Goal: Transaction & Acquisition: Purchase product/service

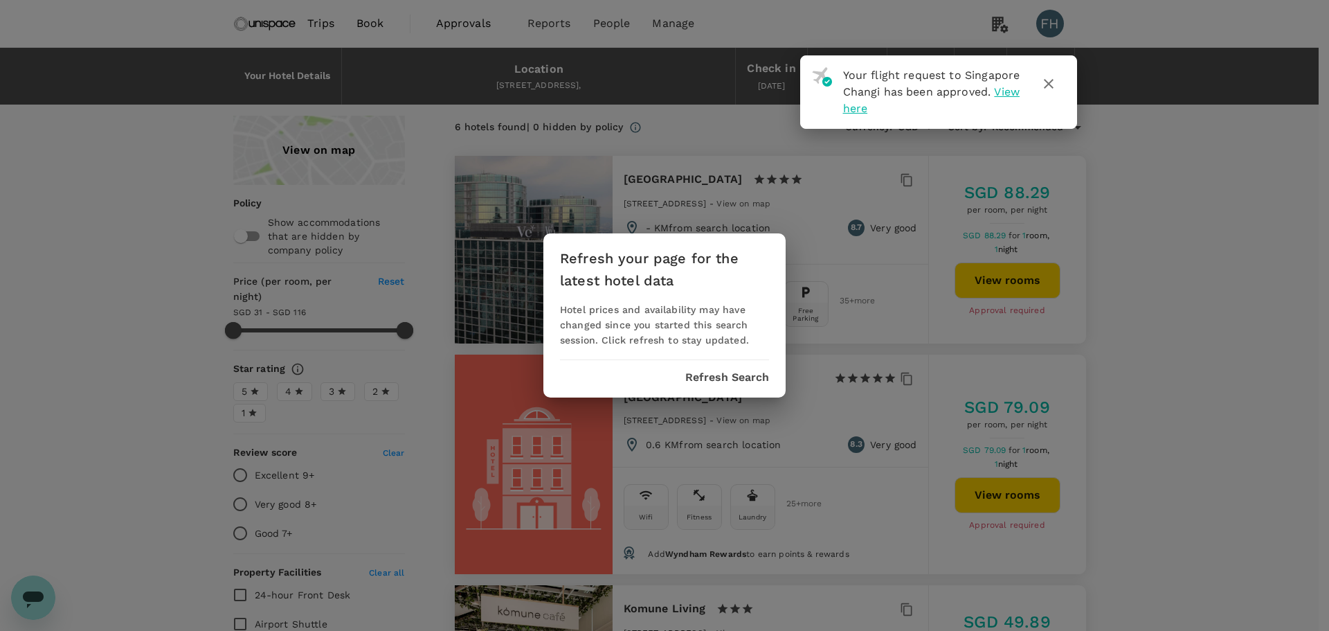
click at [719, 378] on button "Refresh Search" at bounding box center [727, 377] width 84 height 12
click at [1055, 87] on icon "button" at bounding box center [1049, 83] width 17 height 17
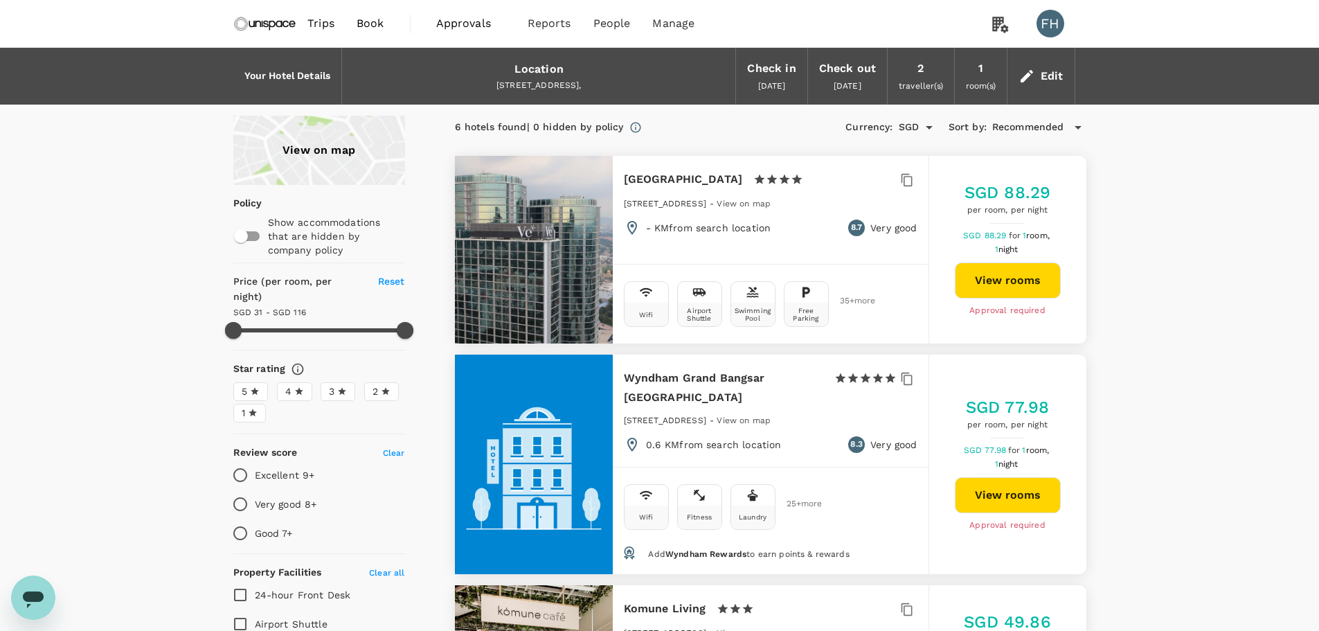
click at [996, 267] on button "View rooms" at bounding box center [1008, 280] width 106 height 36
type input "115.79"
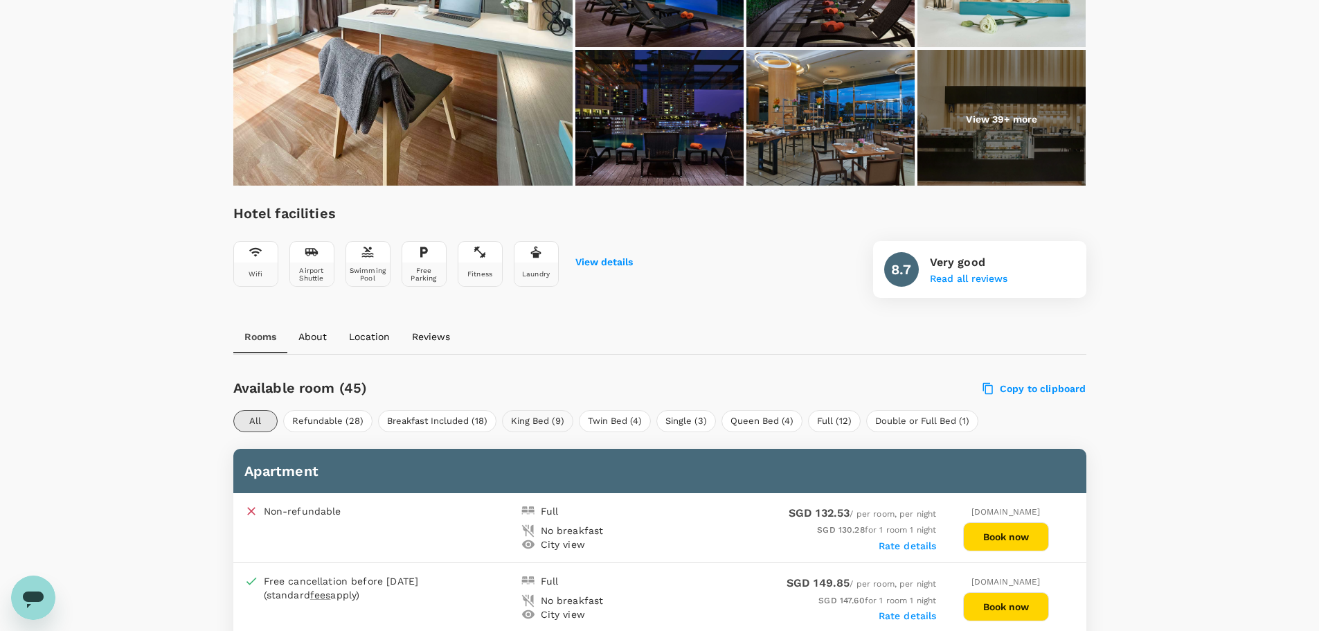
scroll to position [415, 0]
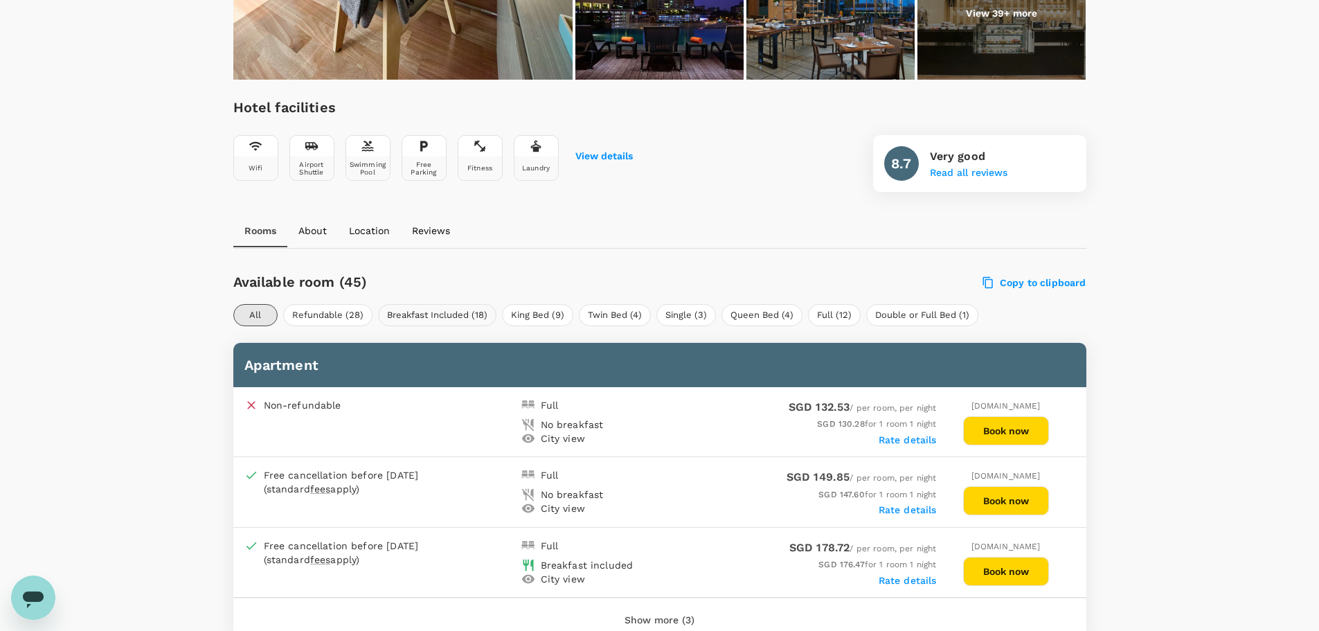
click at [463, 325] on button "Breakfast Included (18)" at bounding box center [437, 315] width 118 height 22
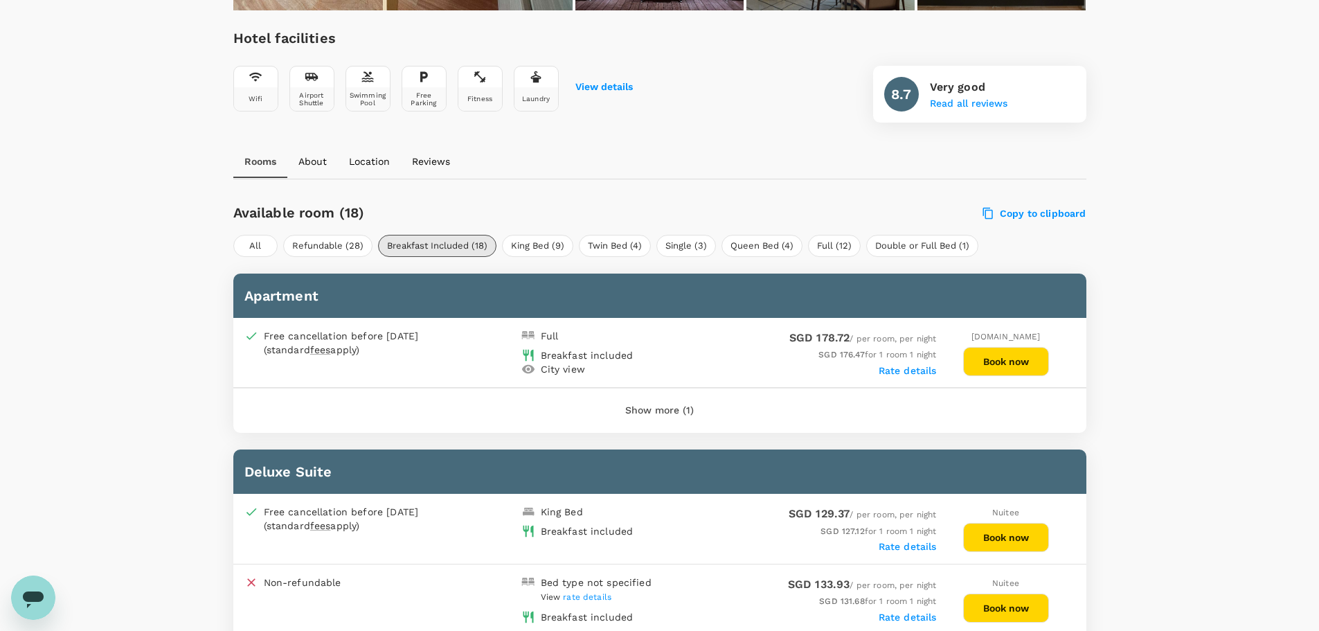
scroll to position [554, 0]
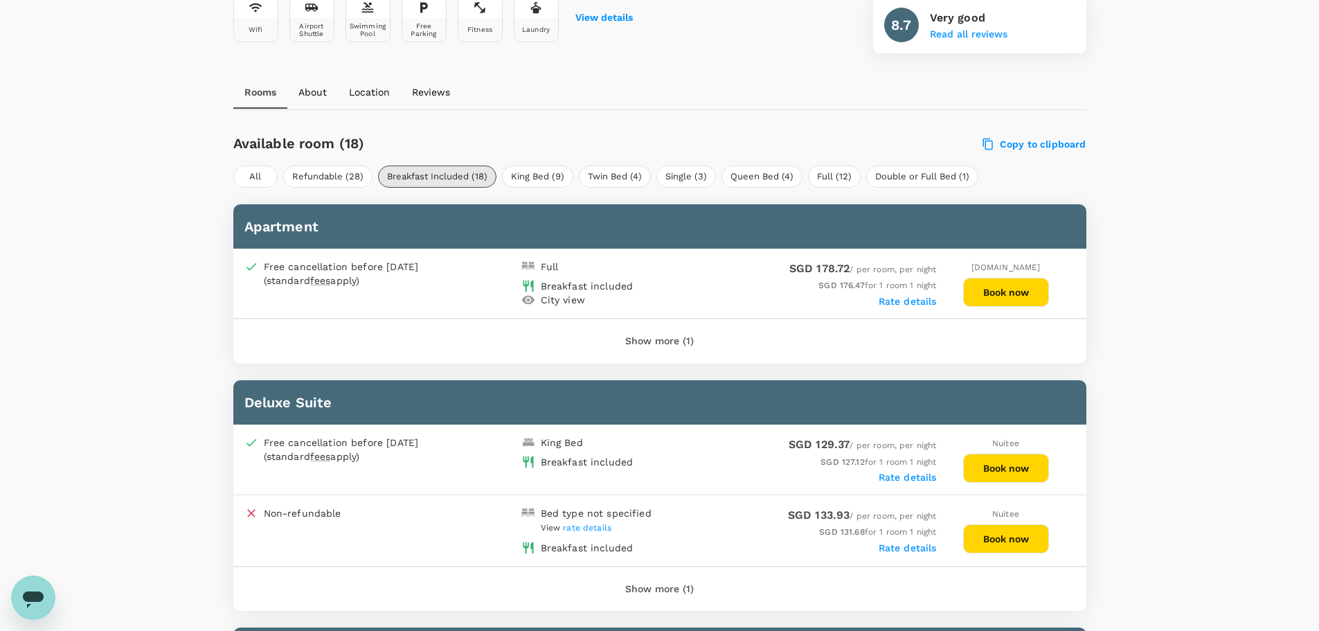
click at [984, 469] on button "Book now" at bounding box center [1006, 468] width 86 height 29
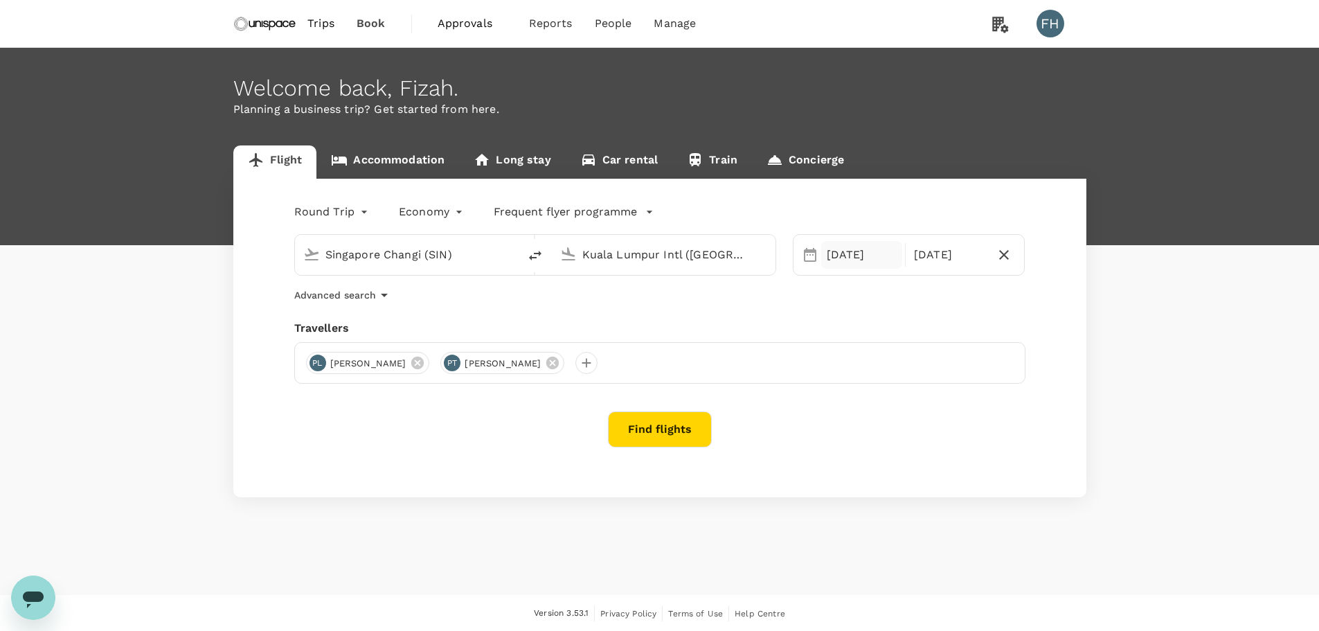
click at [846, 250] on div "[DATE]" at bounding box center [861, 255] width 81 height 28
click at [755, 309] on div "Round Trip roundtrip Economy economy Frequent flyer programme Singapore Changi …" at bounding box center [659, 338] width 853 height 319
click at [652, 442] on button "Find flights" at bounding box center [660, 429] width 104 height 36
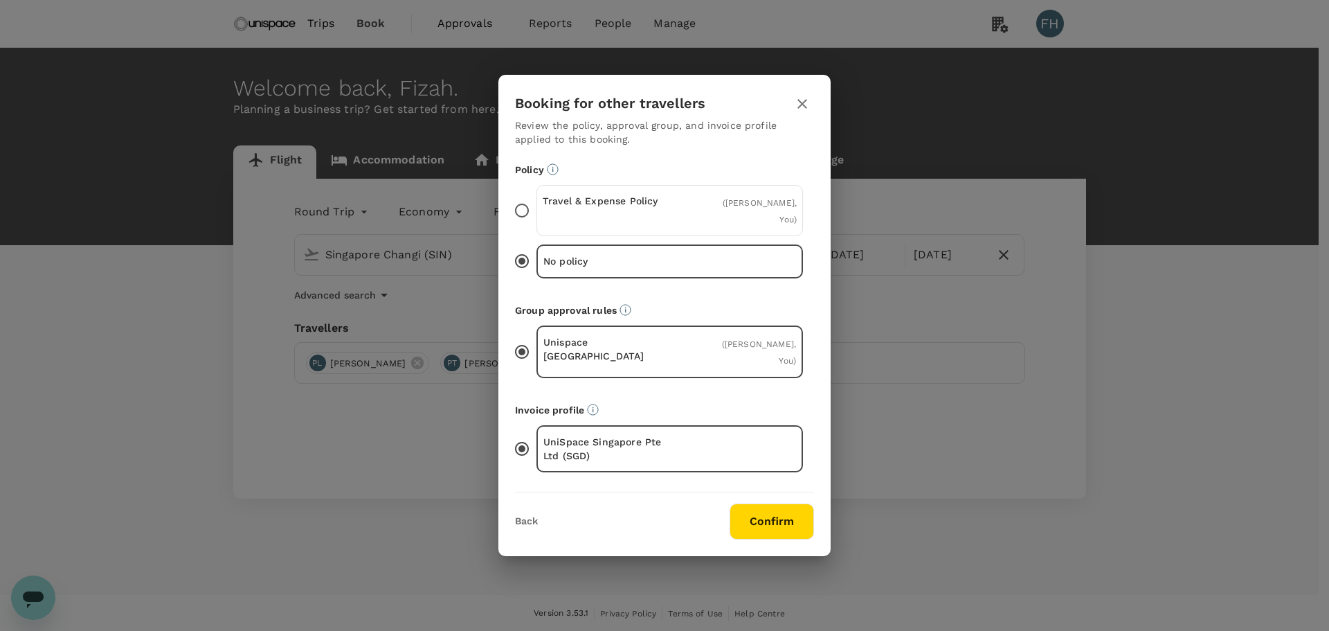
click at [584, 203] on div "Travel & Expense Policy ( Pui Kheng Lee, You )" at bounding box center [670, 210] width 267 height 51
click at [537, 203] on input "Travel & Expense Policy ( Pui Kheng Lee, You )" at bounding box center [522, 210] width 29 height 29
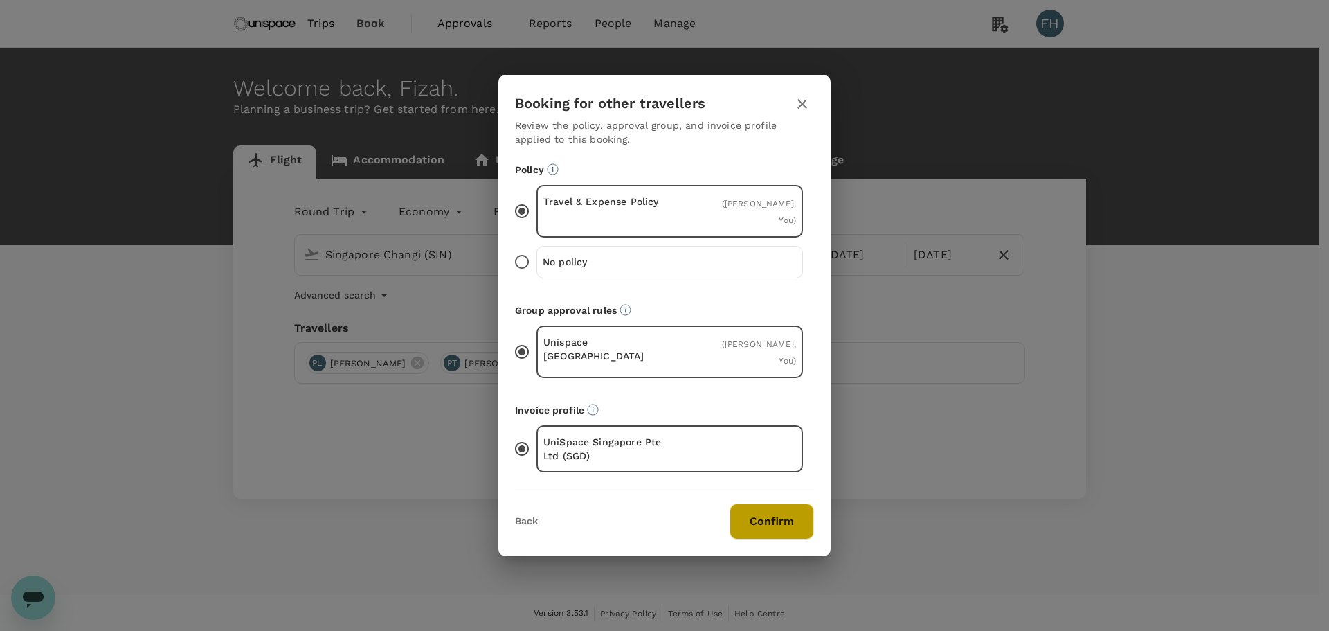
click at [762, 508] on button "Confirm" at bounding box center [772, 521] width 84 height 36
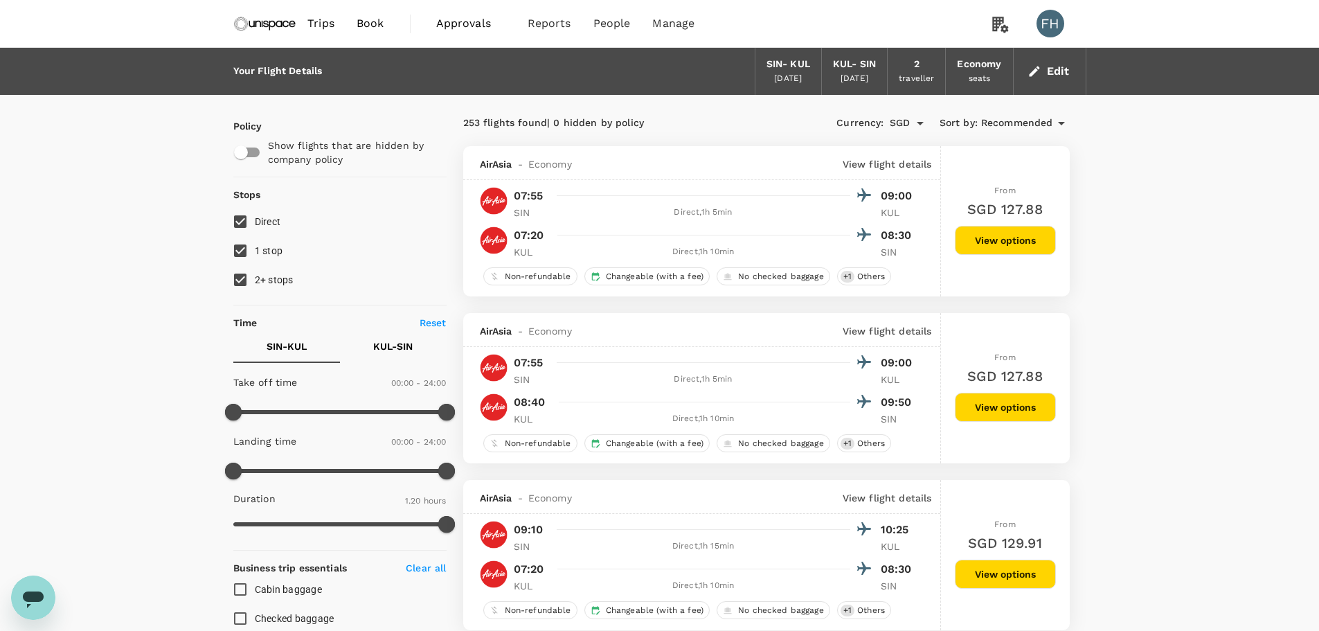
click at [269, 273] on span "2+ stops" at bounding box center [274, 279] width 39 height 17
click at [255, 273] on input "2+ stops" at bounding box center [240, 279] width 29 height 29
checkbox input "false"
click at [275, 246] on span "1 stop" at bounding box center [269, 250] width 28 height 11
click at [255, 246] on input "1 stop" at bounding box center [240, 250] width 29 height 29
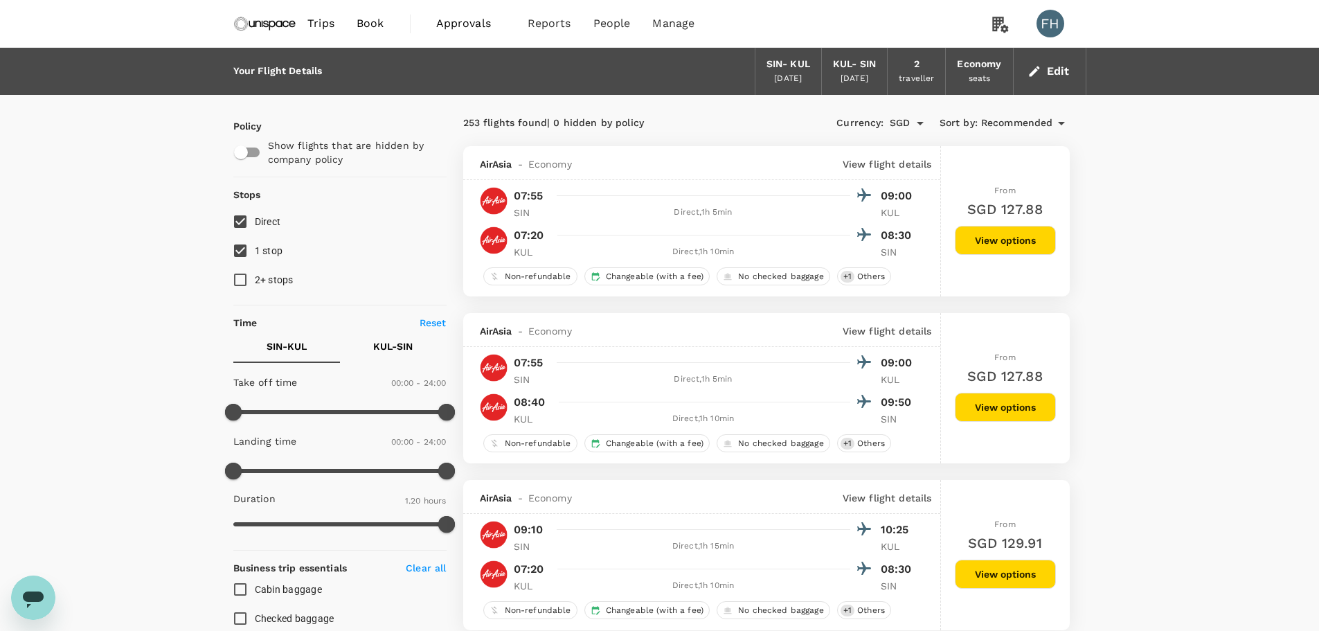
checkbox input "false"
click at [278, 21] on img at bounding box center [265, 23] width 64 height 30
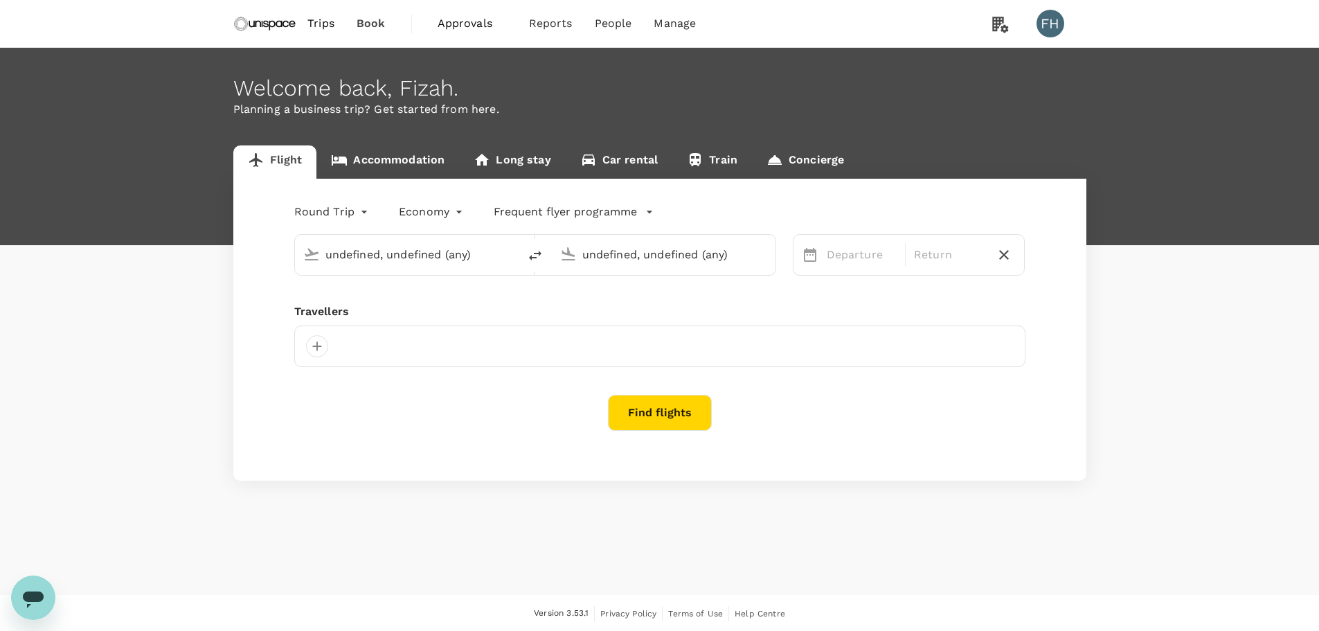
type input "Singapore Changi (SIN)"
type input "Kuala Lumpur Intl ([GEOGRAPHIC_DATA])"
type input "Singapore Changi (SIN)"
type input "Kuala Lumpur Intl ([GEOGRAPHIC_DATA])"
click at [433, 160] on link "Accommodation" at bounding box center [387, 161] width 143 height 33
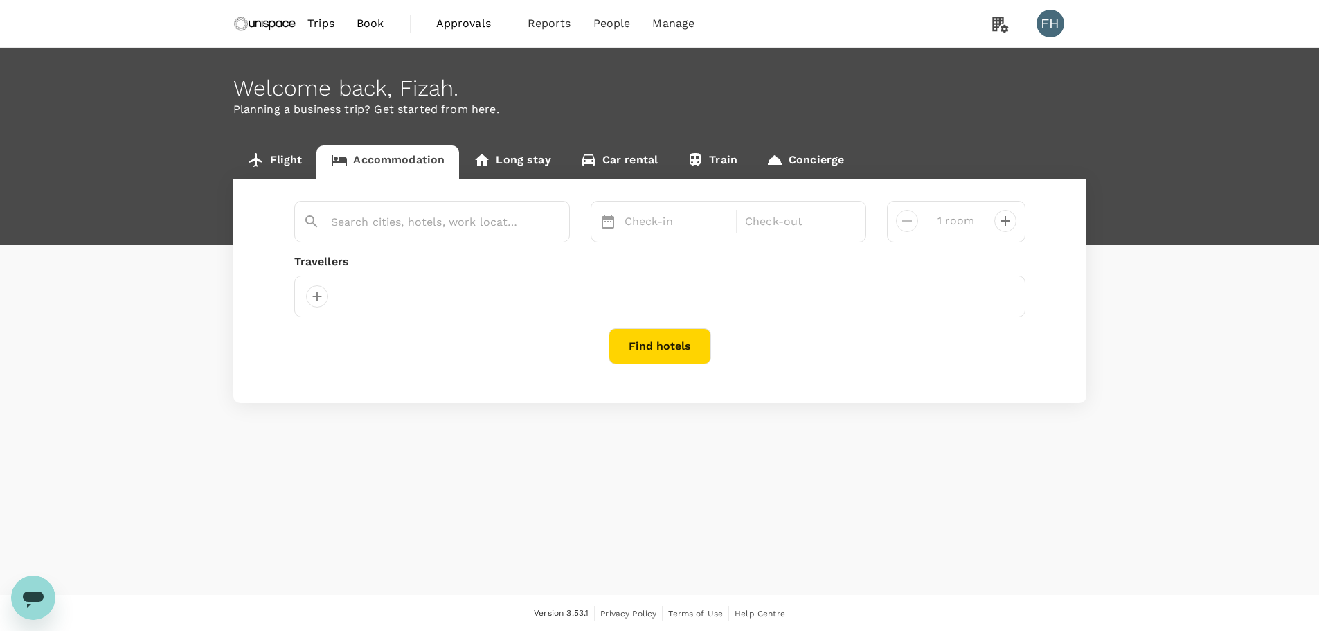
type input "Ve Hotel And Residence"
click at [476, 222] on input "Ve Hotel And Residence" at bounding box center [426, 221] width 191 height 21
click at [652, 222] on div "[DATE]" at bounding box center [676, 222] width 115 height 28
click at [519, 359] on div "Find hotels" at bounding box center [659, 346] width 731 height 36
click at [654, 344] on button "Find hotels" at bounding box center [660, 346] width 102 height 36
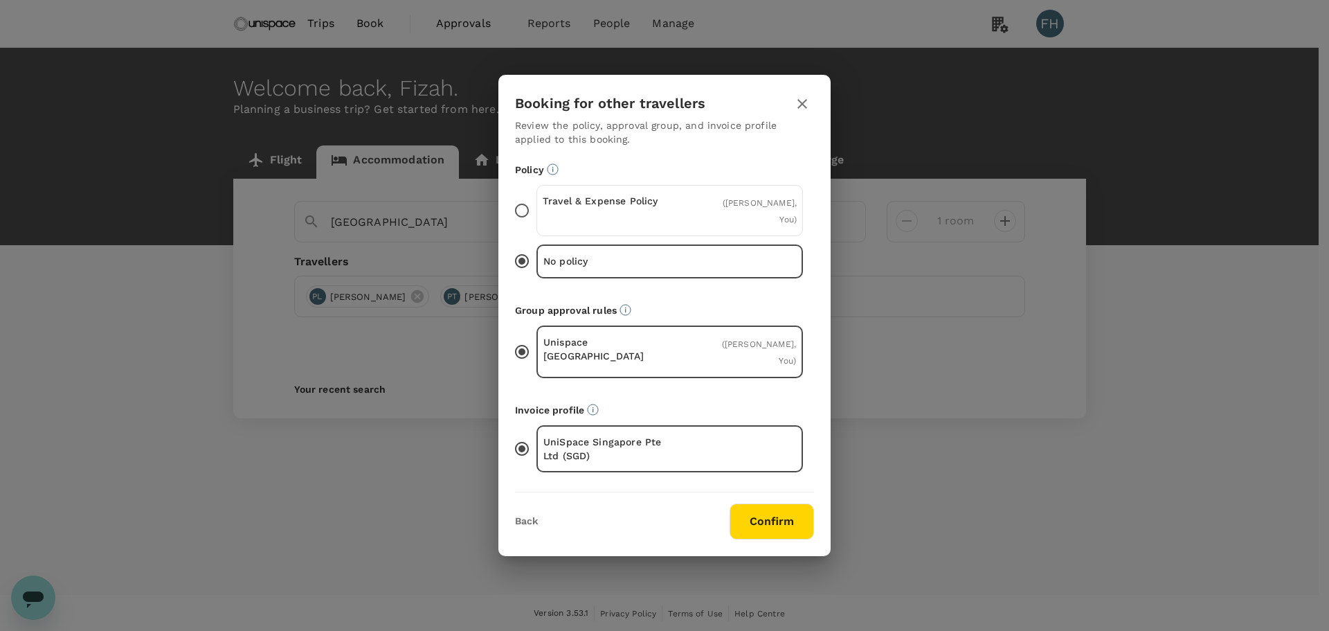
click at [804, 112] on icon "button" at bounding box center [802, 104] width 17 height 17
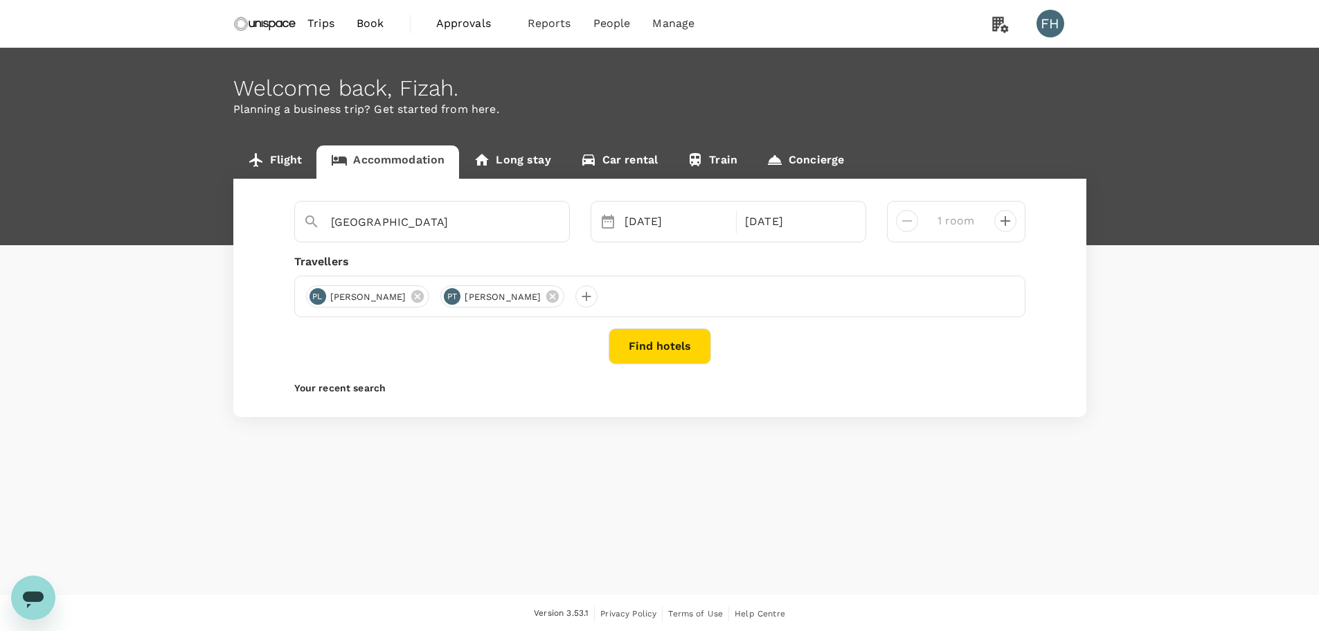
click at [1012, 219] on icon "decrease" at bounding box center [1005, 221] width 17 height 17
type input "2 rooms"
click at [672, 337] on button "Find hotels" at bounding box center [660, 346] width 102 height 36
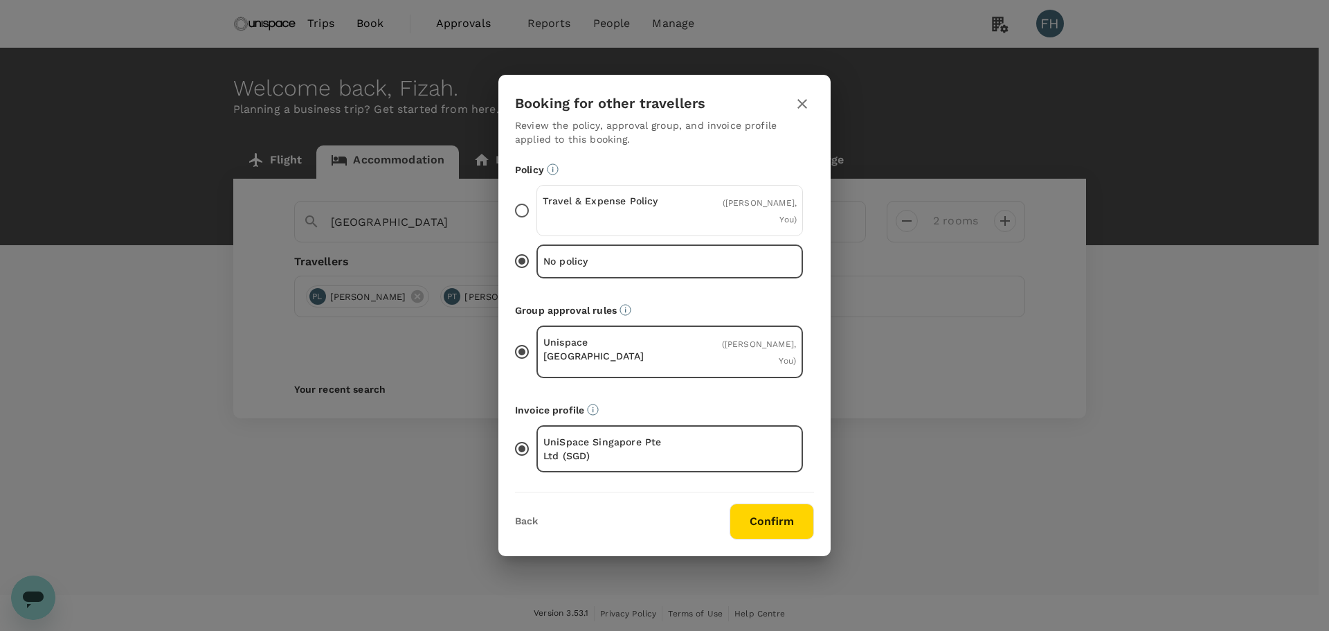
click at [677, 210] on div "Travel & Expense Policy ( Pui Kheng Lee, You )" at bounding box center [670, 210] width 267 height 51
click at [537, 210] on input "Travel & Expense Policy ( Pui Kheng Lee, You )" at bounding box center [522, 210] width 29 height 29
click at [776, 503] on button "Confirm" at bounding box center [772, 521] width 84 height 36
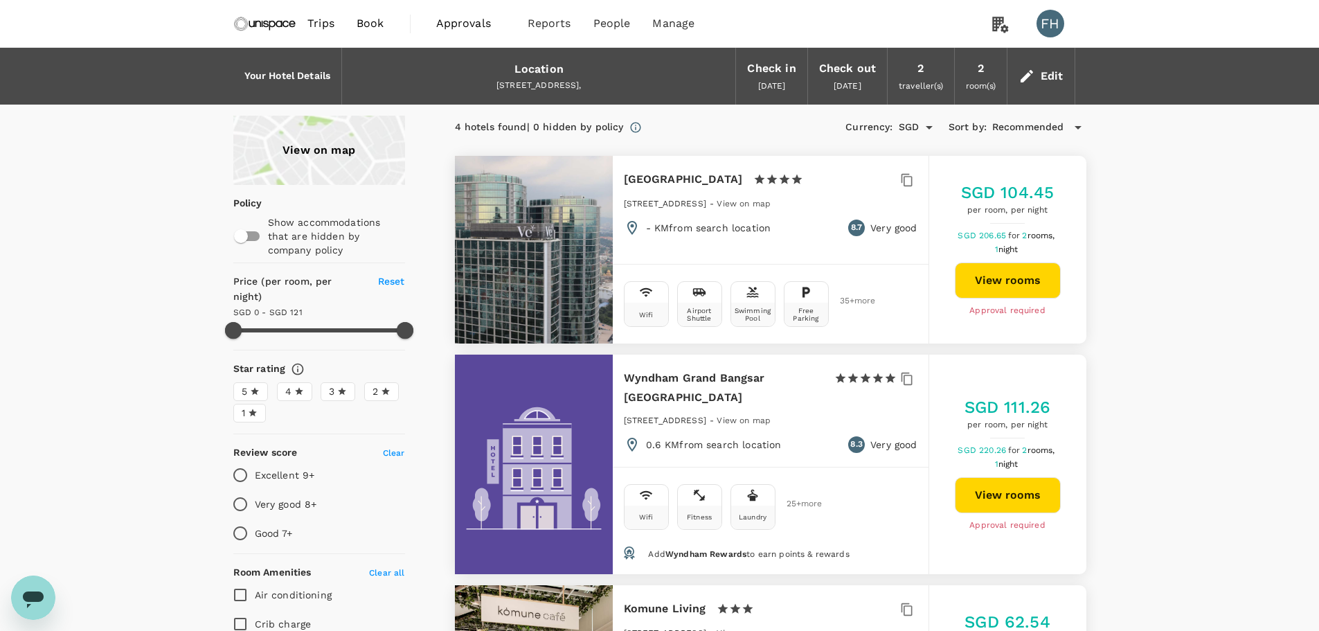
click at [1001, 279] on button "View rooms" at bounding box center [1008, 280] width 106 height 36
type input "261.14"
click at [463, 19] on span "Approvals" at bounding box center [470, 23] width 69 height 17
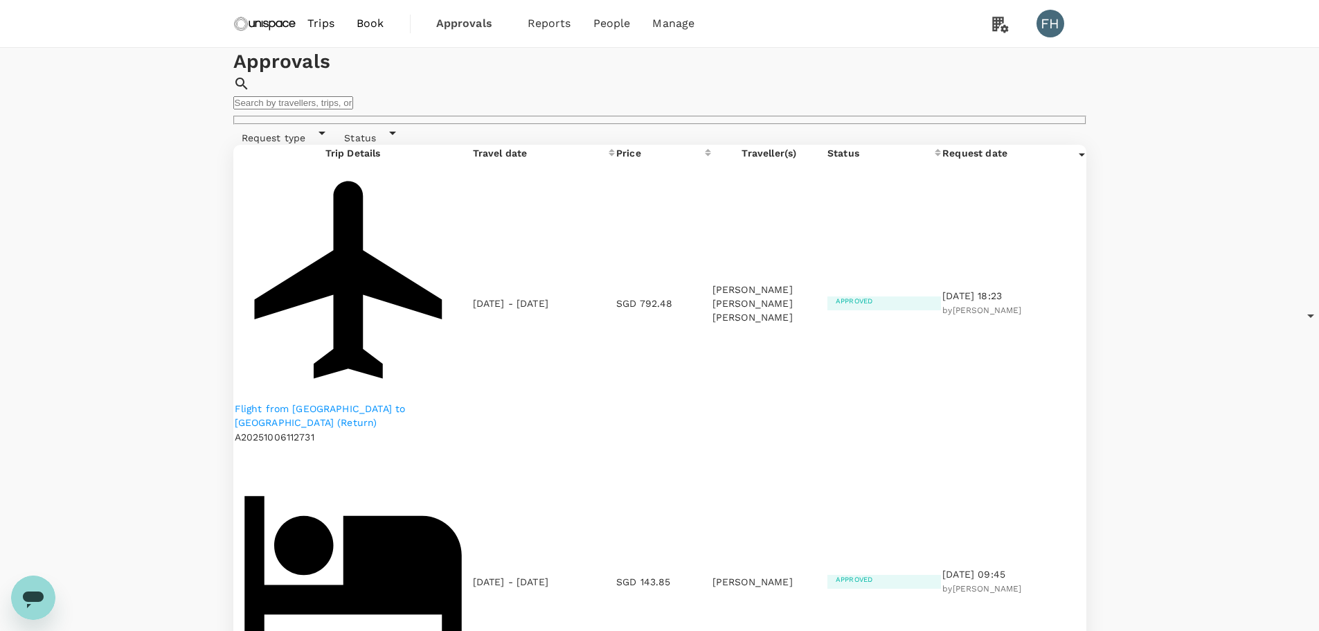
click at [406, 402] on p "Flight from [GEOGRAPHIC_DATA] to [GEOGRAPHIC_DATA] (Return)" at bounding box center [353, 416] width 237 height 28
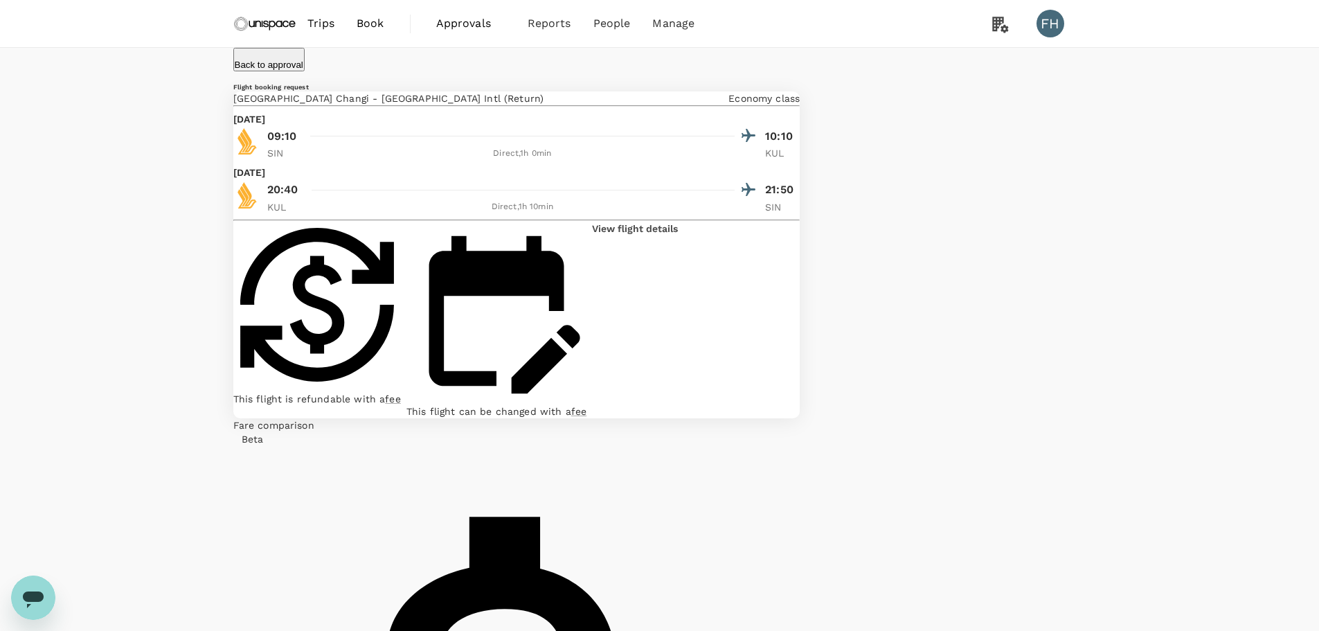
drag, startPoint x: 895, startPoint y: 276, endPoint x: 863, endPoint y: 256, distance: 38.2
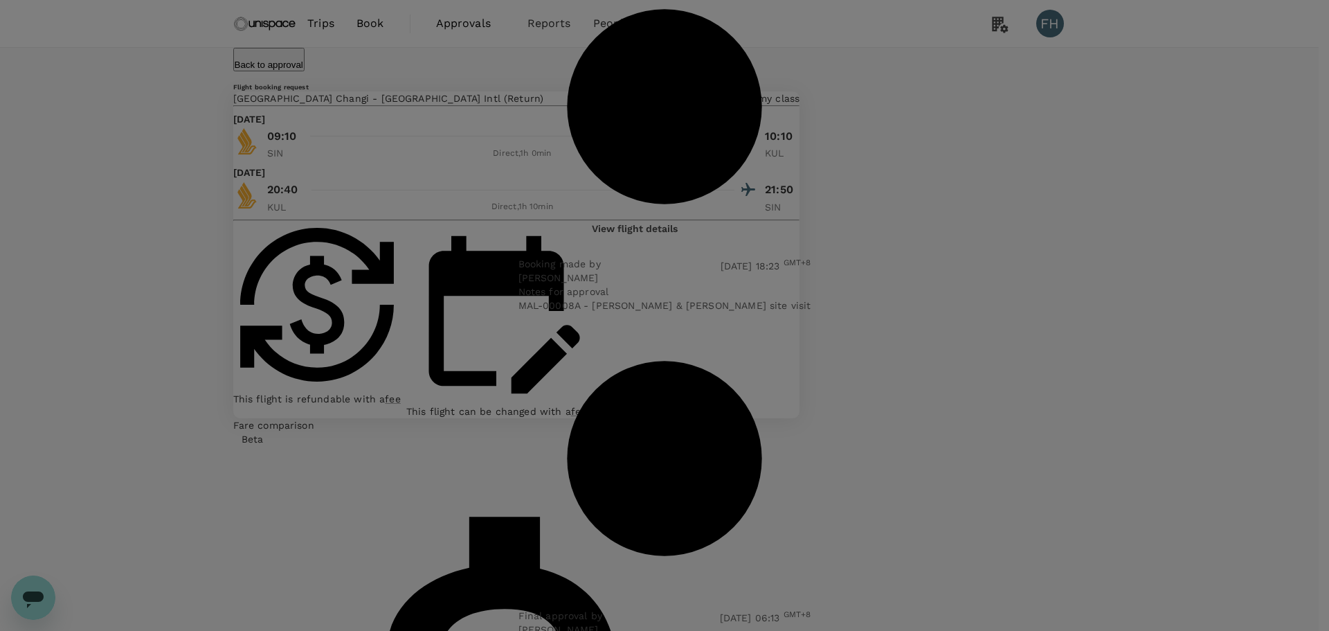
copy p "MAL-00008A - Smith & Nephew KL site visit"
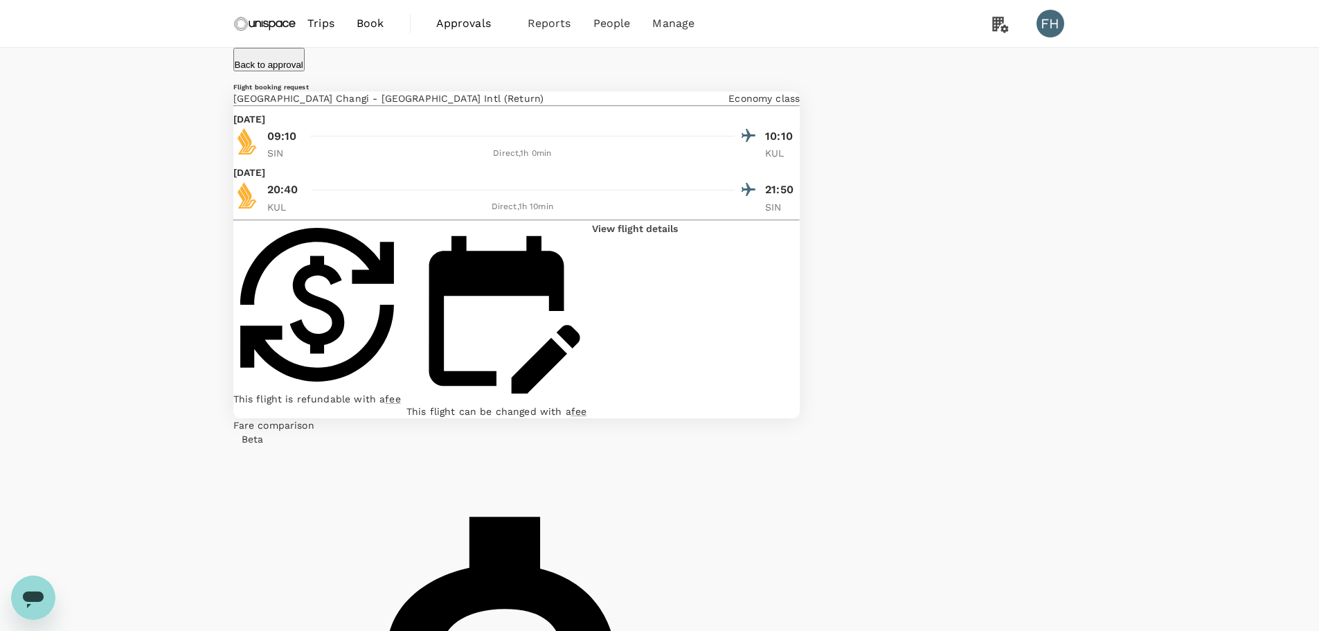
drag, startPoint x: 442, startPoint y: 18, endPoint x: 463, endPoint y: 15, distance: 21.0
click at [442, 18] on span "Approvals" at bounding box center [470, 23] width 69 height 17
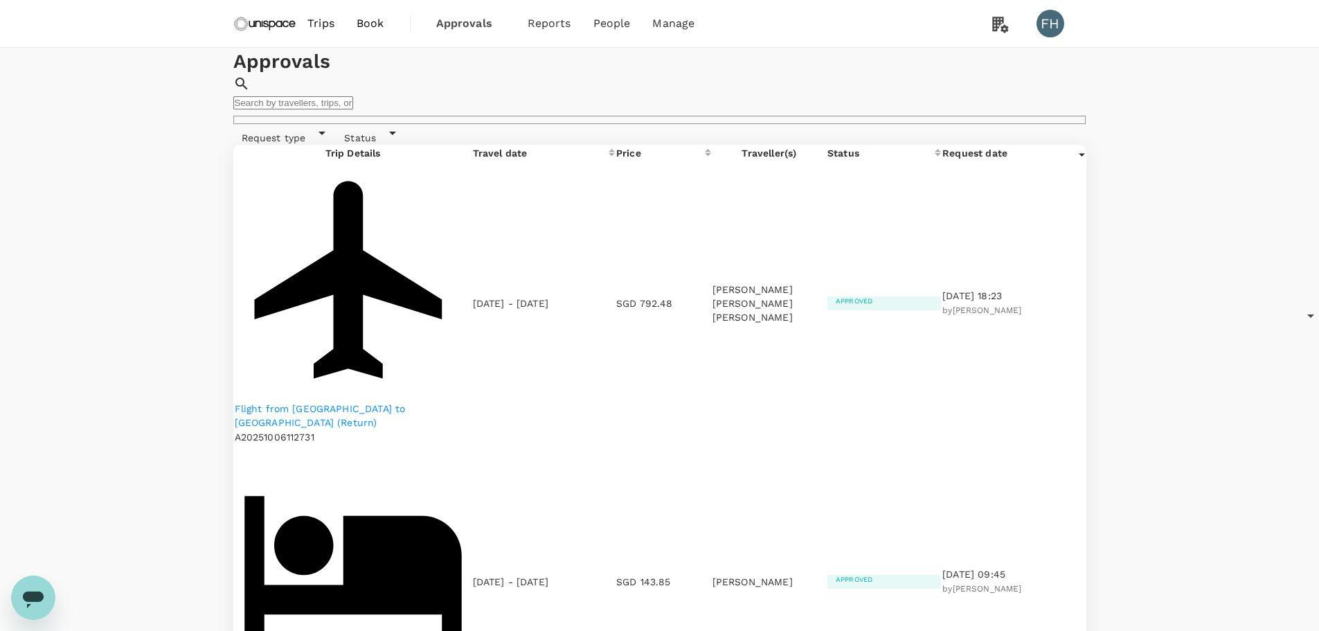
click at [281, 19] on img at bounding box center [265, 23] width 64 height 30
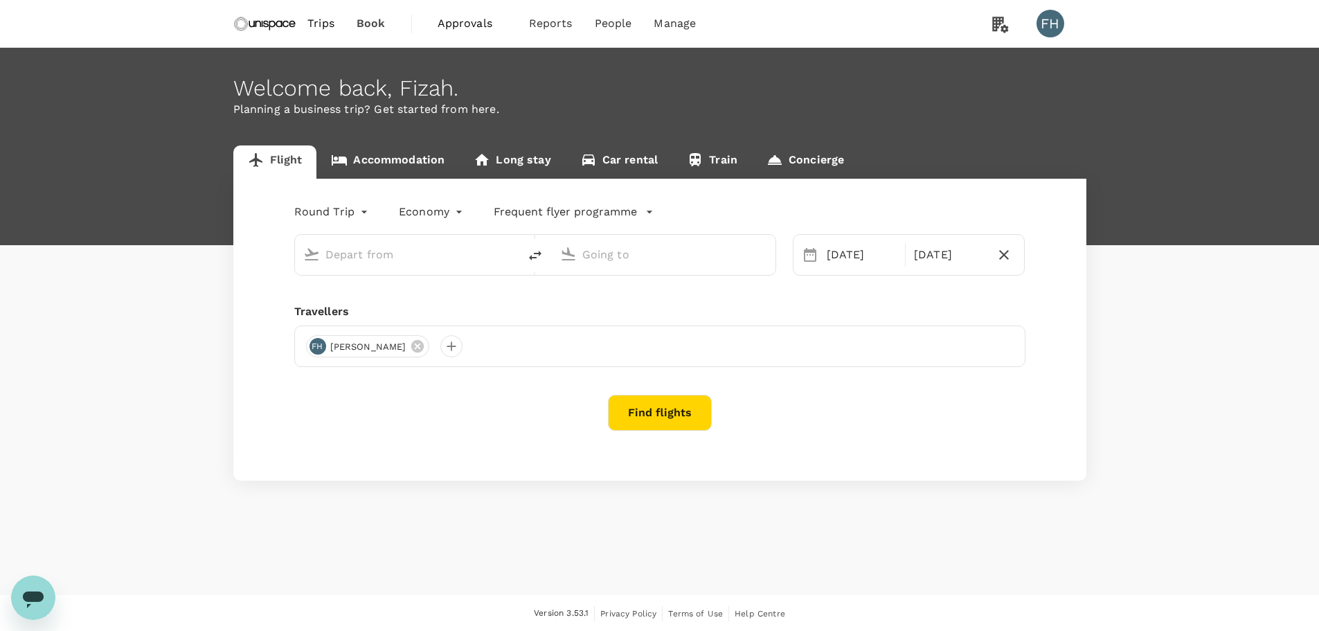
type input "Singapore Changi (SIN)"
type input "Kuala Lumpur Intl ([GEOGRAPHIC_DATA])"
type input "Singapore Changi (SIN)"
type input "Kuala Lumpur Intl ([GEOGRAPHIC_DATA])"
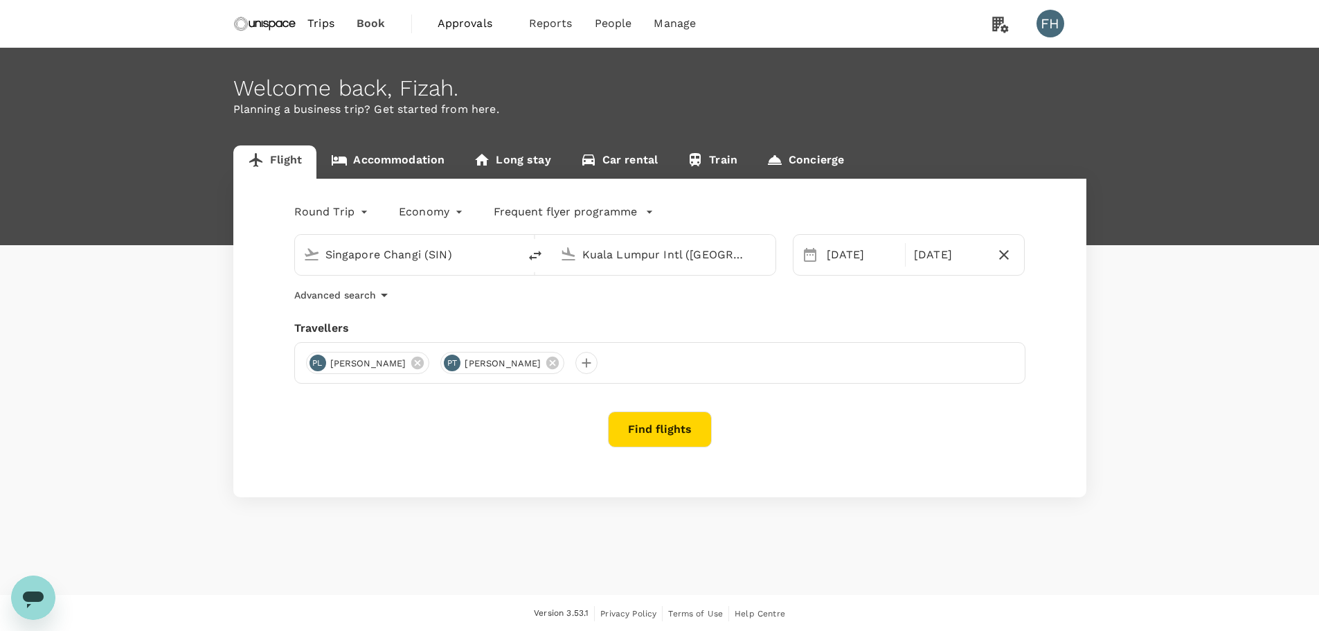
click at [495, 31] on span "Approvals" at bounding box center [472, 23] width 69 height 17
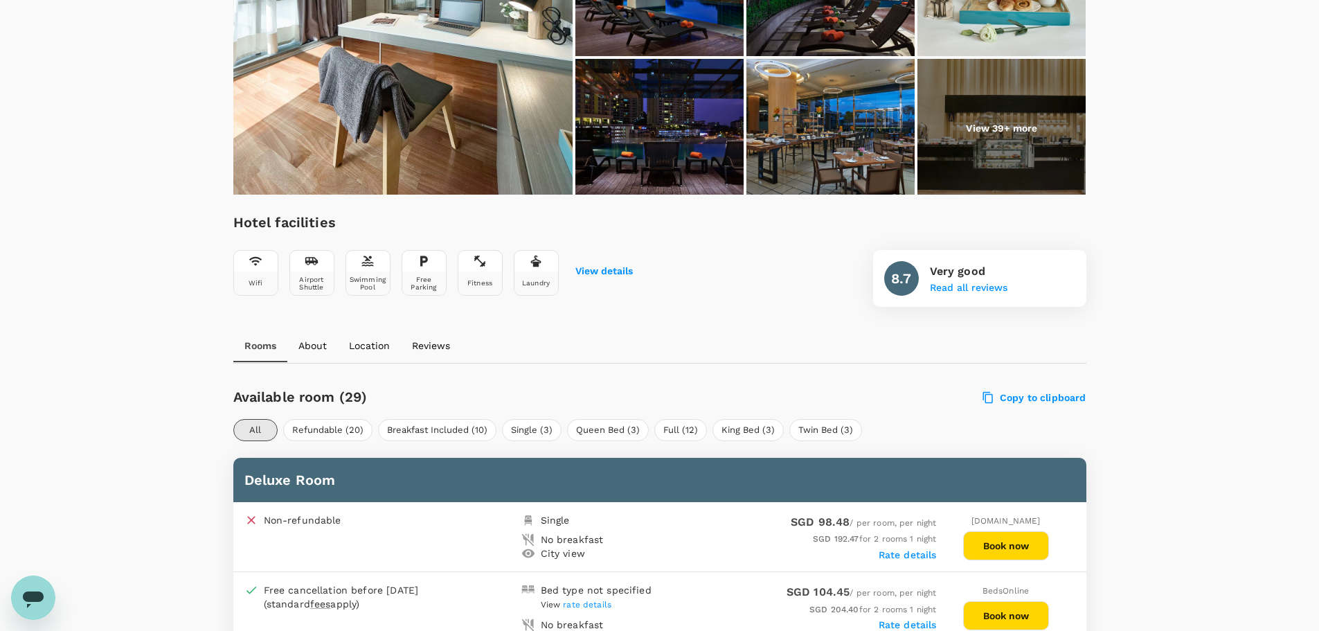
scroll to position [415, 0]
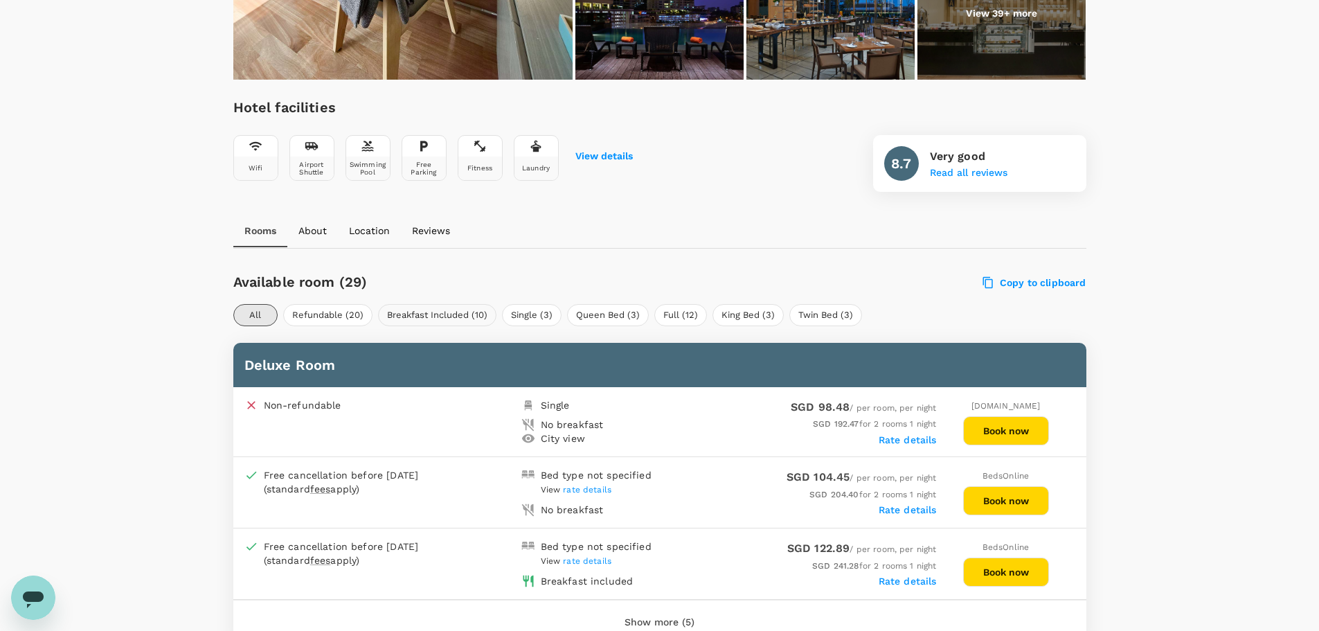
click at [452, 317] on button "Breakfast Included (10)" at bounding box center [437, 315] width 118 height 22
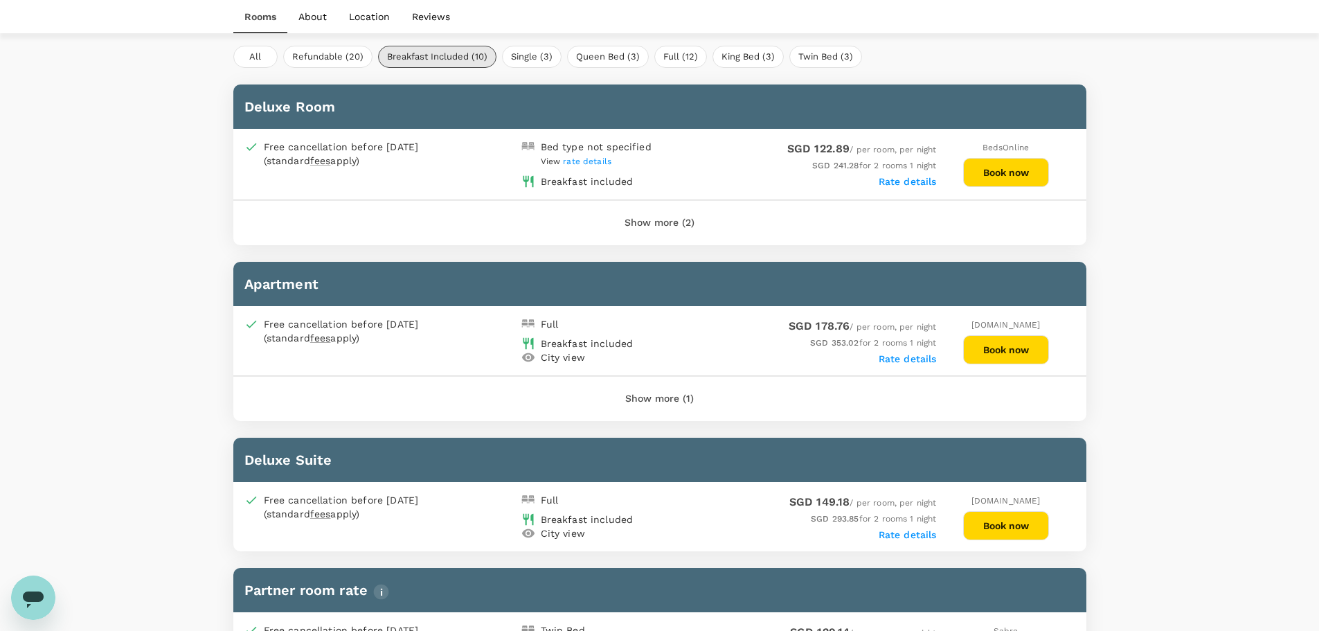
scroll to position [623, 0]
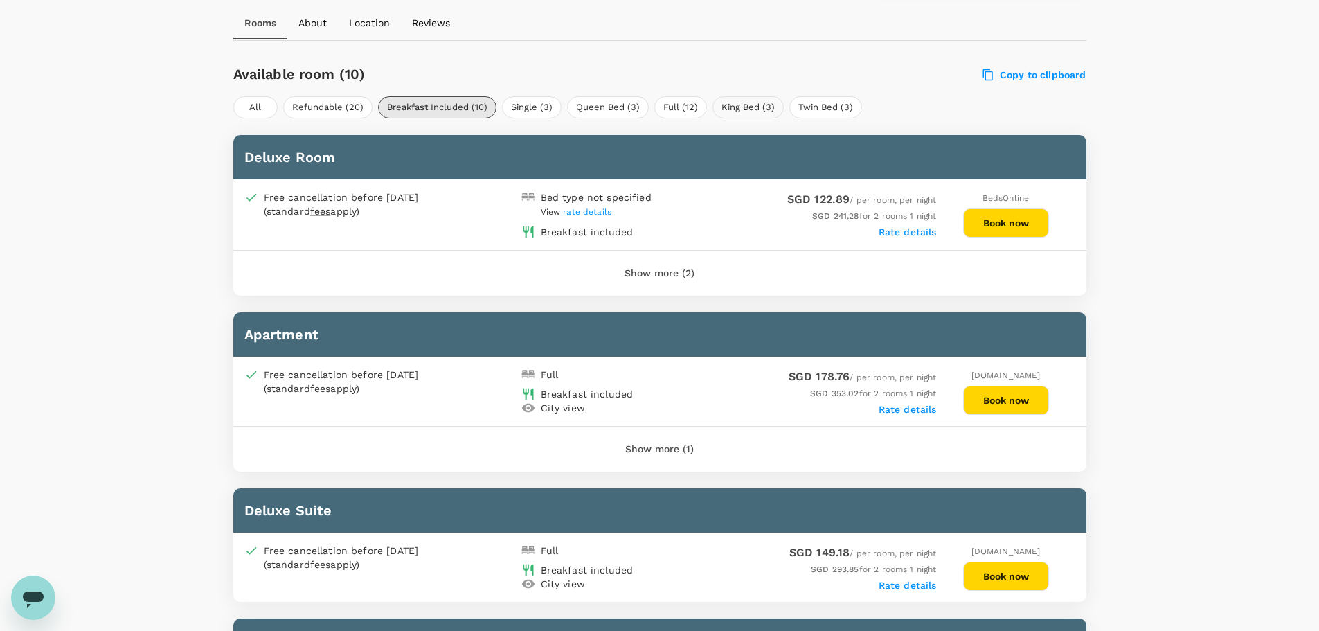
click at [731, 111] on button "King Bed (3)" at bounding box center [747, 107] width 71 height 22
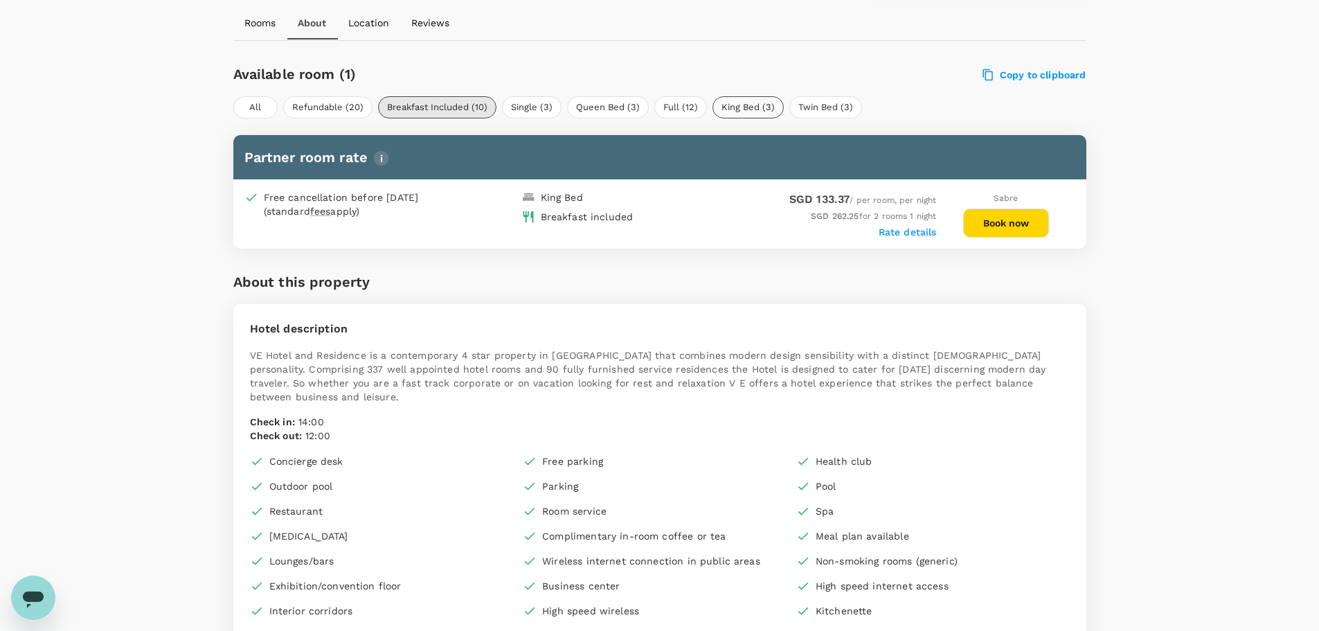
click at [742, 104] on button "King Bed (3)" at bounding box center [747, 107] width 71 height 22
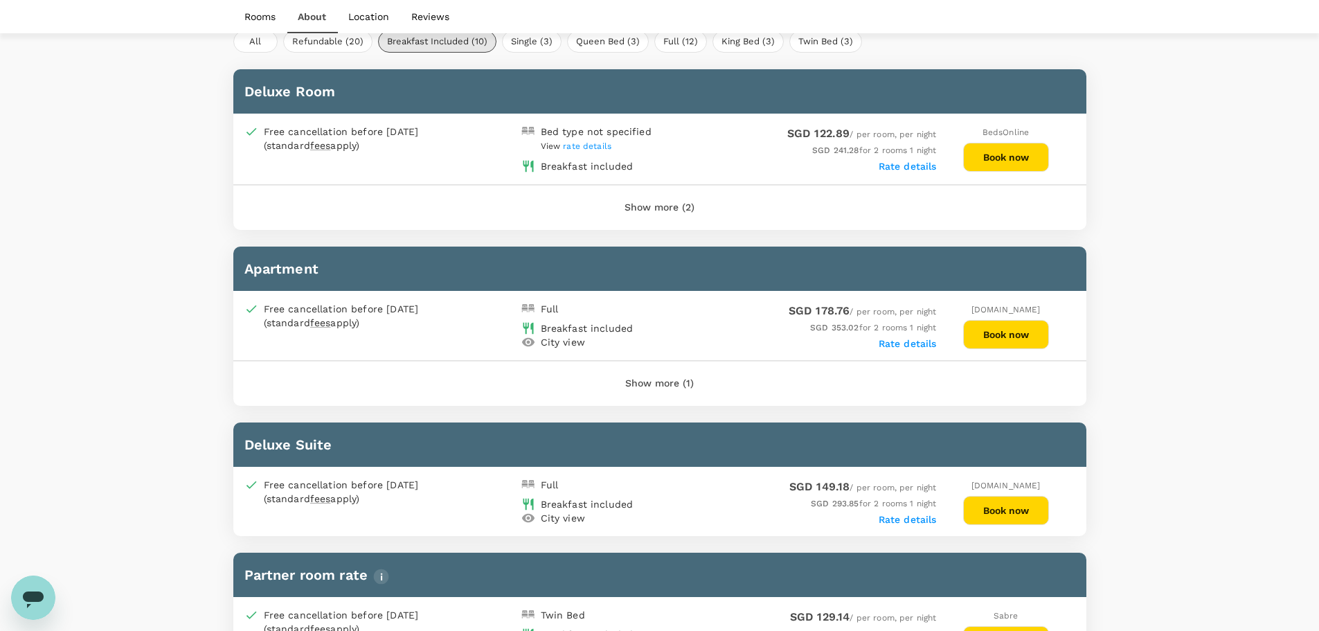
scroll to position [692, 0]
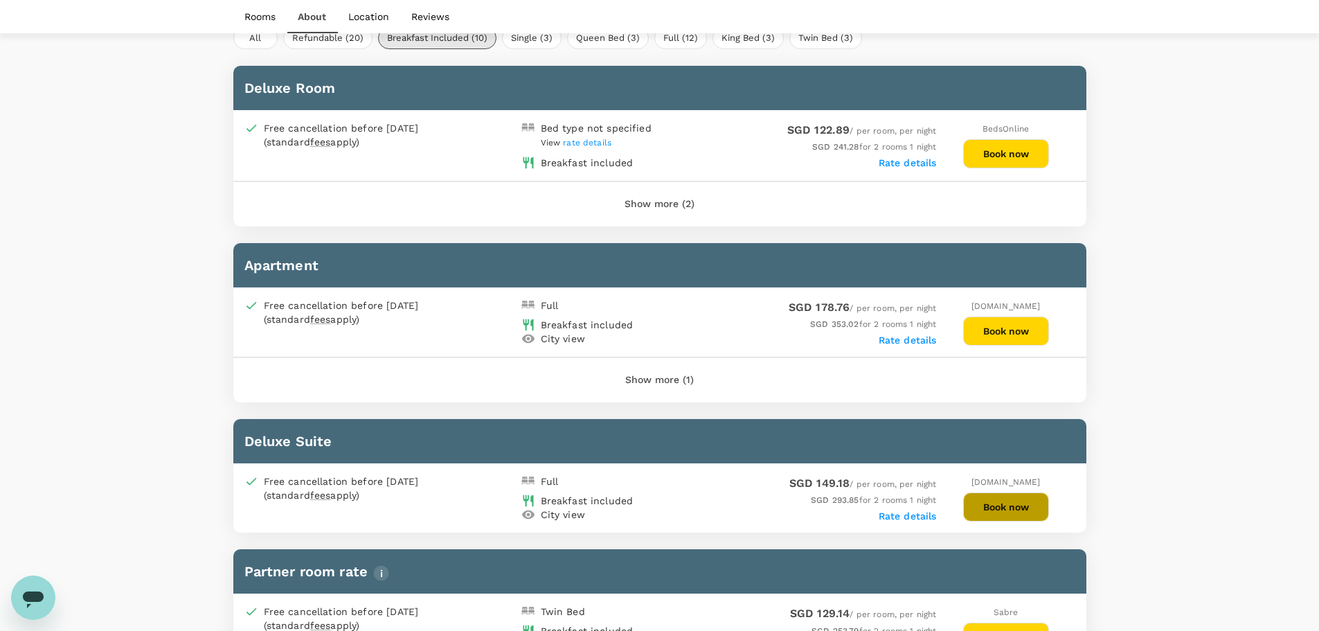
click at [1011, 508] on button "Book now" at bounding box center [1006, 506] width 86 height 29
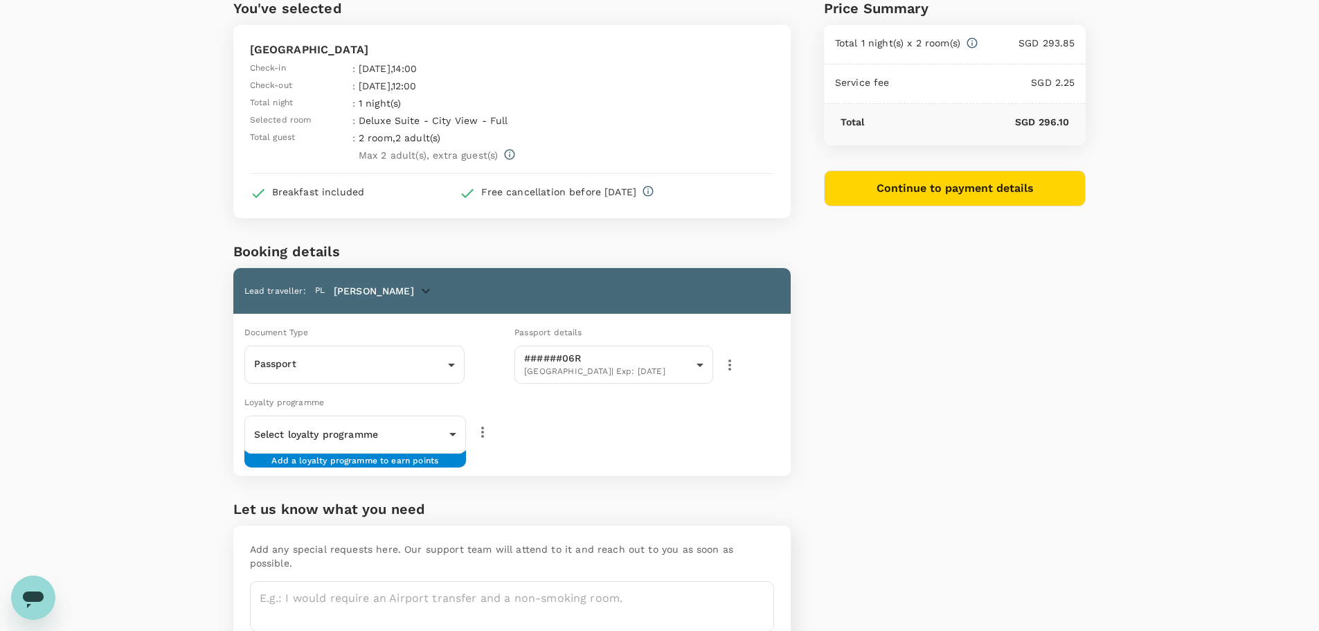
scroll to position [129, 0]
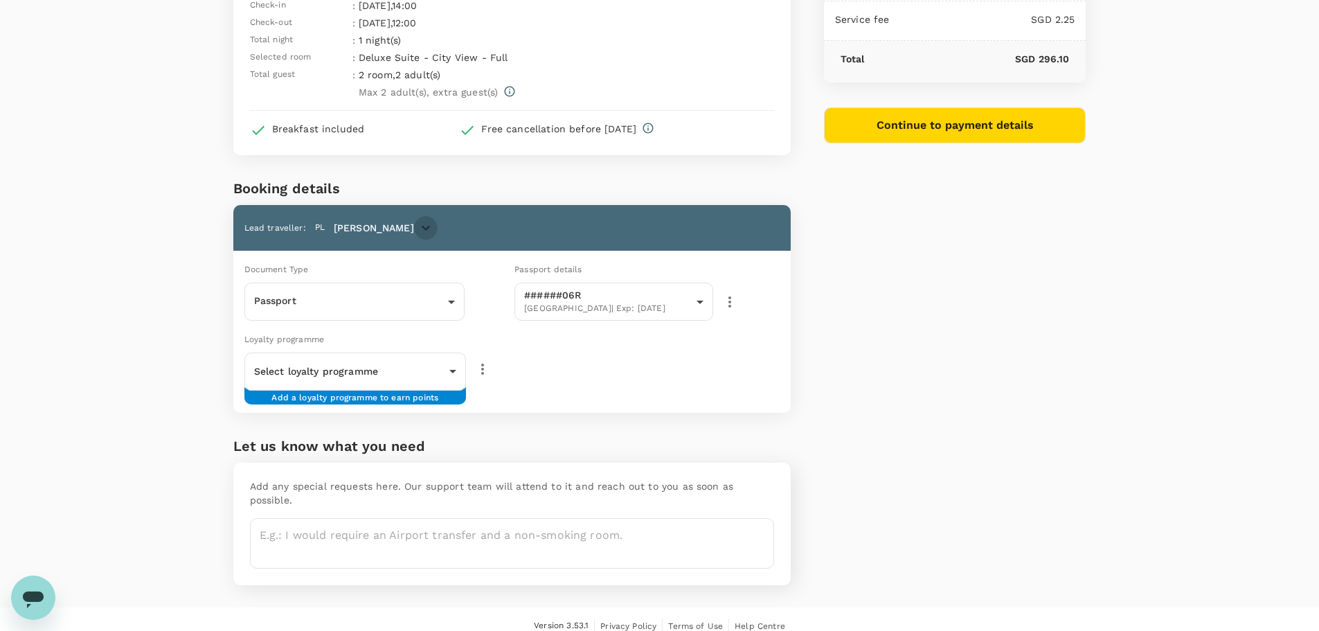
click at [422, 228] on icon "button" at bounding box center [426, 228] width 8 height 5
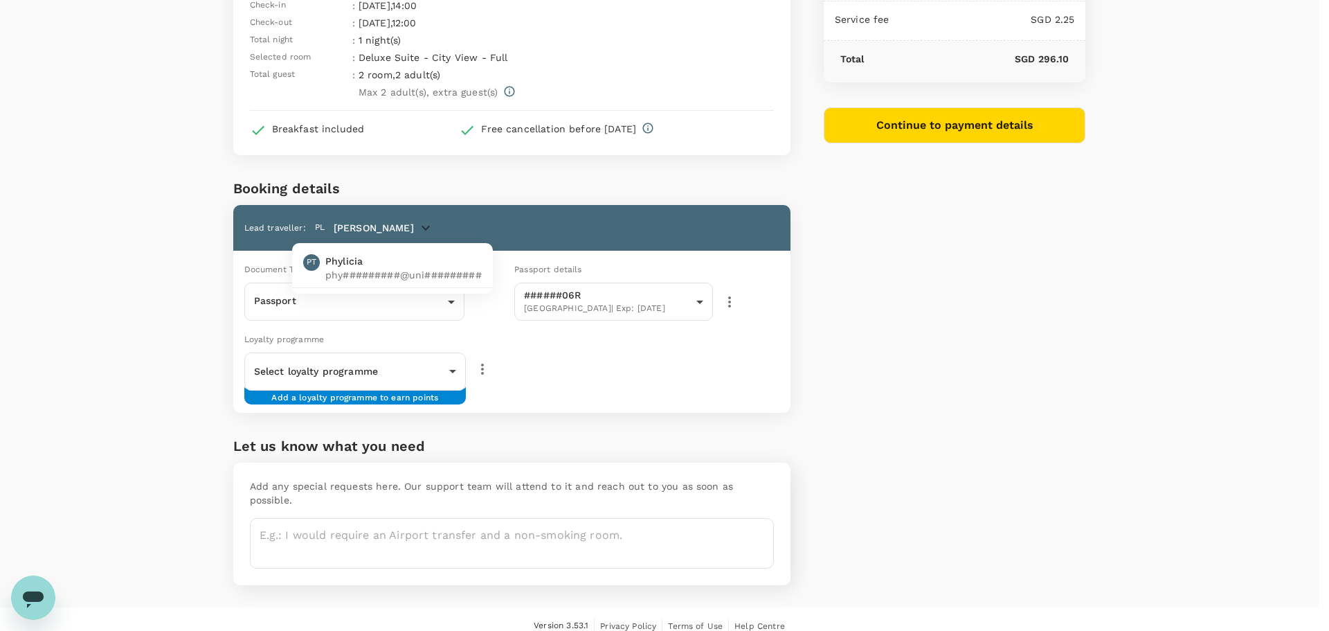
click at [394, 228] on div at bounding box center [664, 315] width 1329 height 631
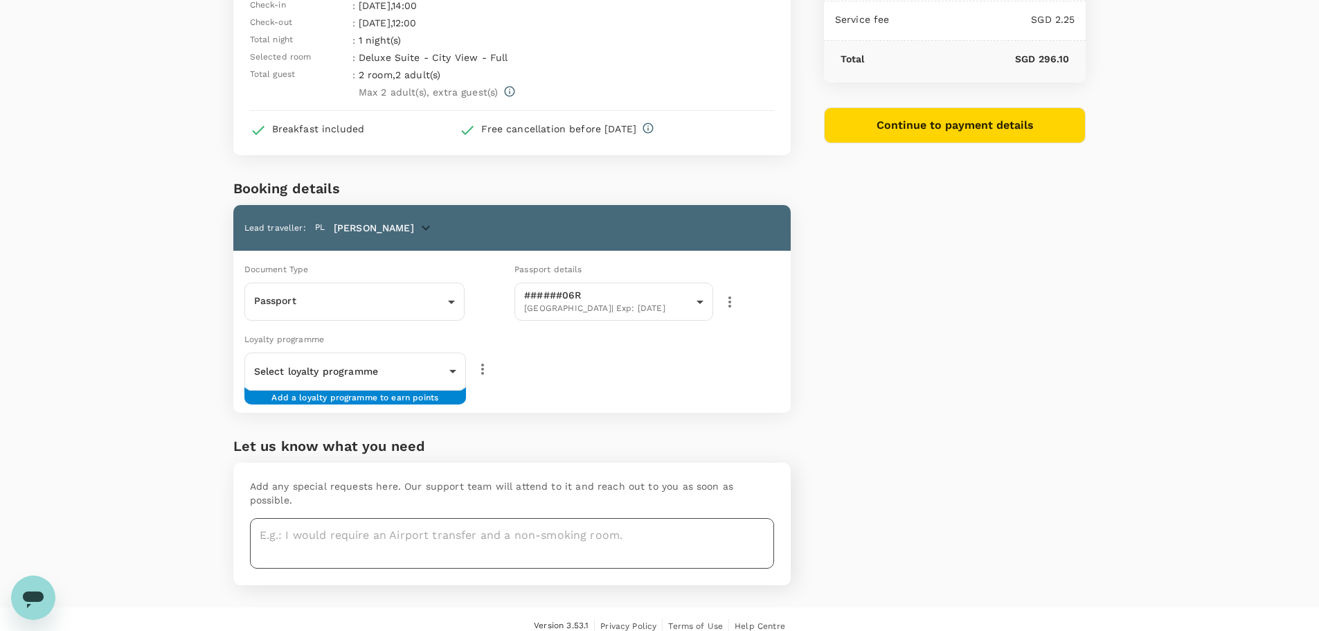
click at [355, 519] on textarea at bounding box center [512, 543] width 524 height 51
click at [733, 520] on textarea "Please ensure that the hotel is been prepaid by Trutrip to avoid" at bounding box center [512, 543] width 524 height 51
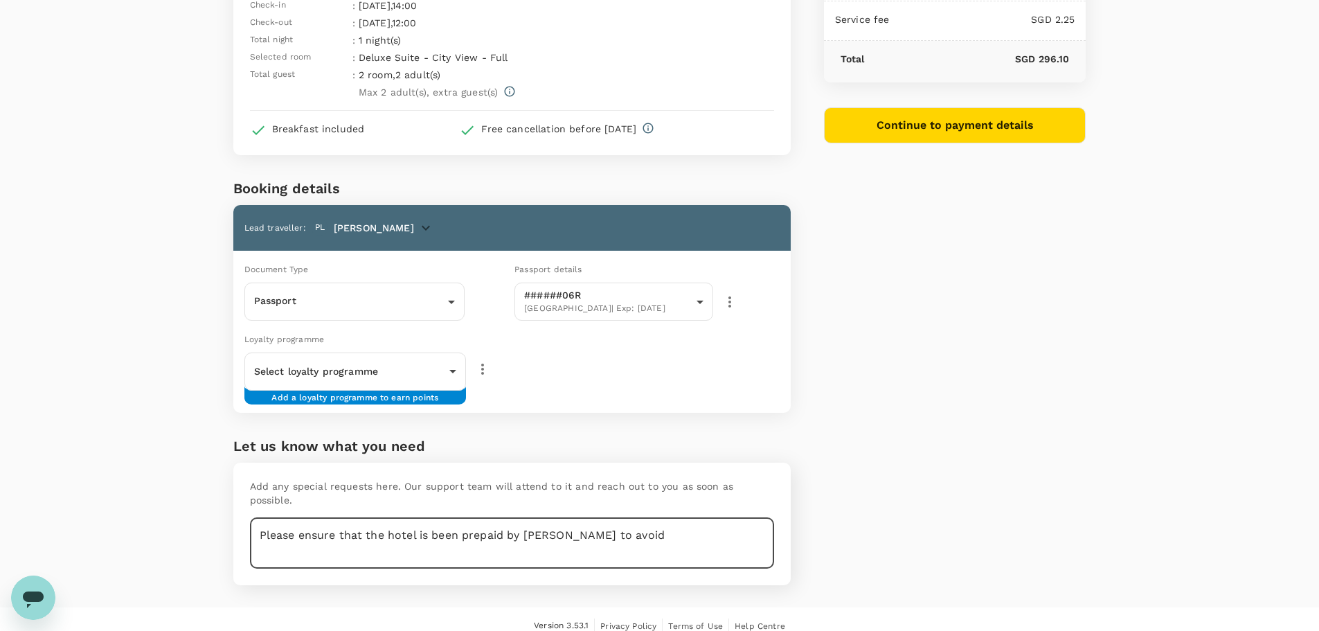
paste textarea "not have to pay for accommodation at their own expense"
click at [611, 523] on textarea "Please ensure that the hotel is been prepaid by Trutrip to avoid not have to pa…" at bounding box center [512, 543] width 524 height 51
drag, startPoint x: 564, startPoint y: 525, endPoint x: 613, endPoint y: 522, distance: 49.2
click at [613, 522] on textarea "Please ensure that the hotel is been prepaid by Trutrip to avoid not have to pa…" at bounding box center [512, 543] width 524 height 51
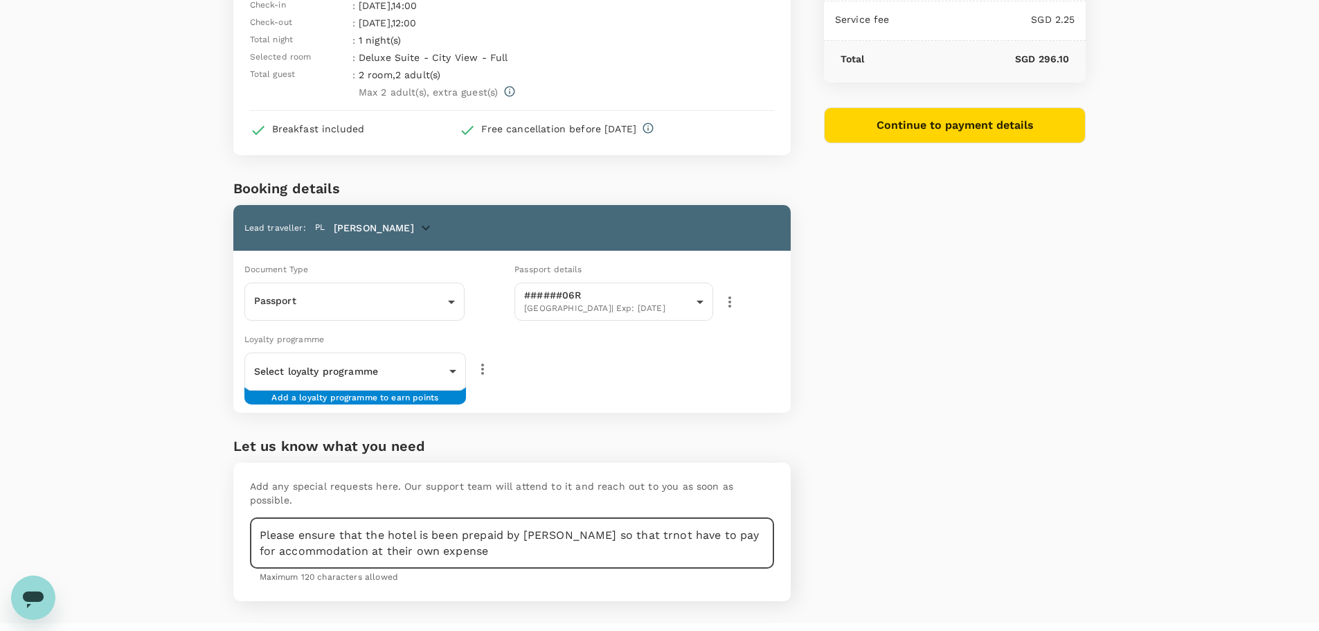
drag, startPoint x: 503, startPoint y: 537, endPoint x: 563, endPoint y: 521, distance: 61.6
click at [563, 521] on textarea "Please ensure that the hotel is been prepaid by Trutrip so that trnot have to p…" at bounding box center [512, 543] width 524 height 51
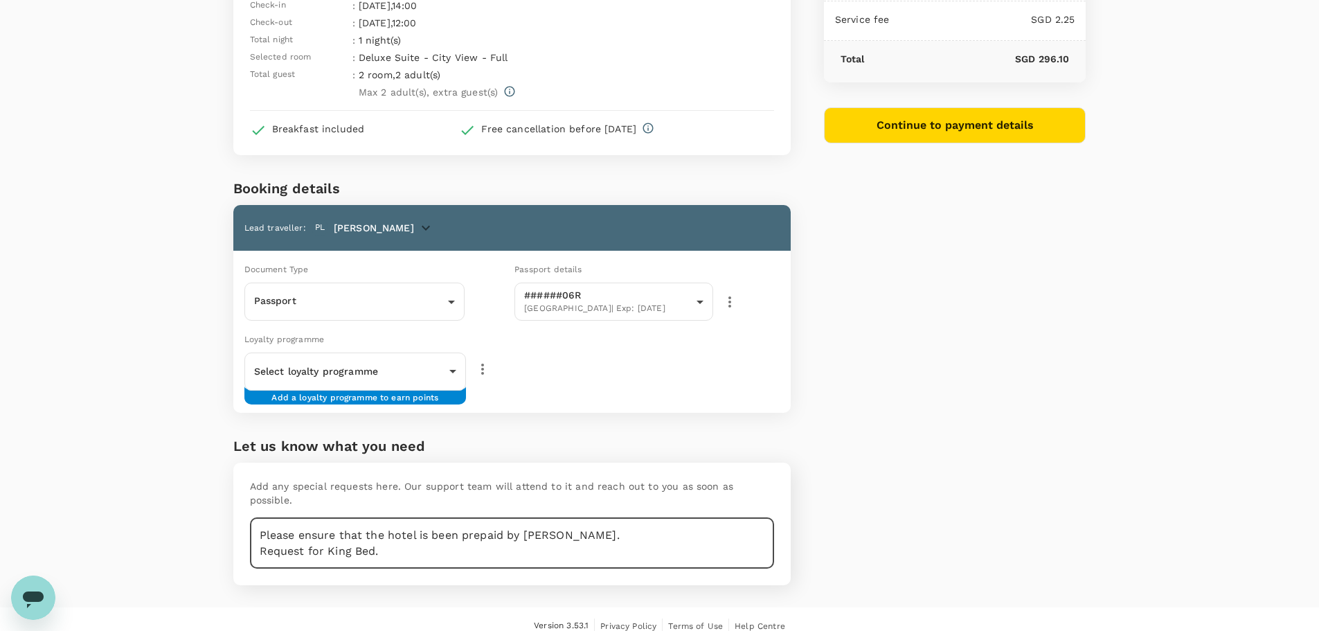
click at [518, 537] on textarea "Please ensure that the hotel is been prepaid by Trutrip. Request for King Bed." at bounding box center [512, 543] width 524 height 51
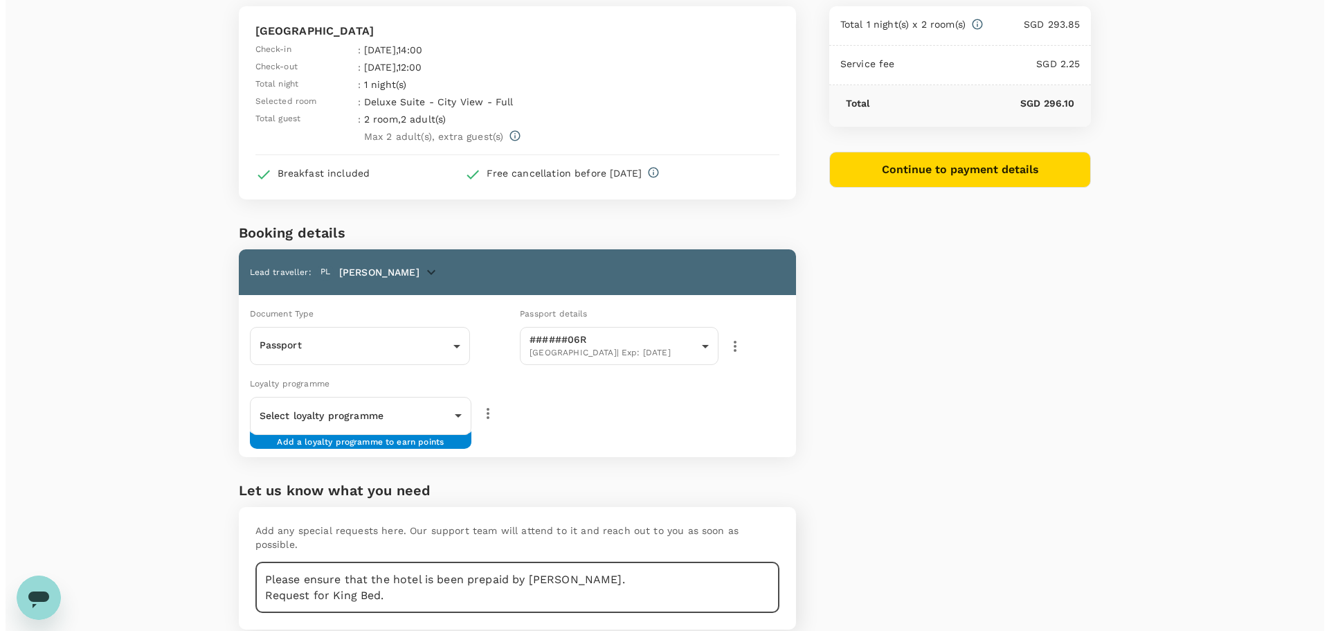
scroll to position [60, 0]
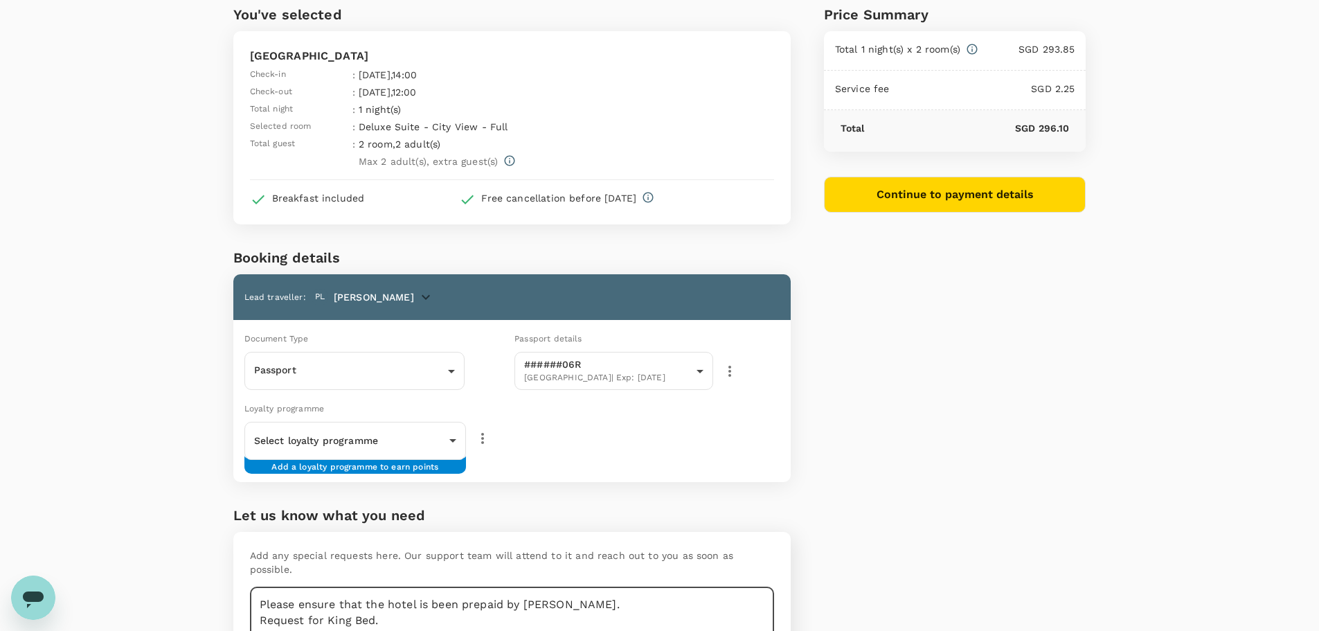
type textarea "Please ensure that the hotel is been prepaid by Trutrip. Request for King Bed."
click at [916, 195] on button "Continue to payment details" at bounding box center [955, 195] width 262 height 36
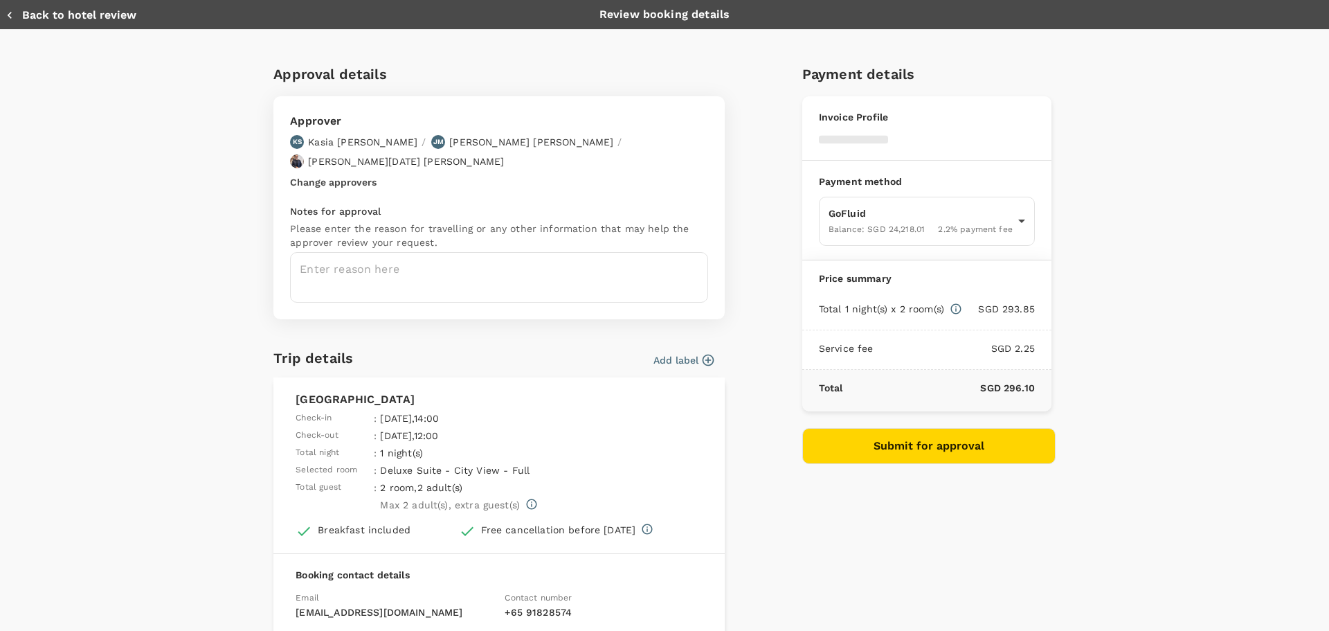
type input "9ca6ee36-36cb-4982-994b-715ae594bb55"
click at [463, 256] on textarea at bounding box center [499, 277] width 418 height 51
click at [684, 353] on button "Add label" at bounding box center [684, 360] width 60 height 14
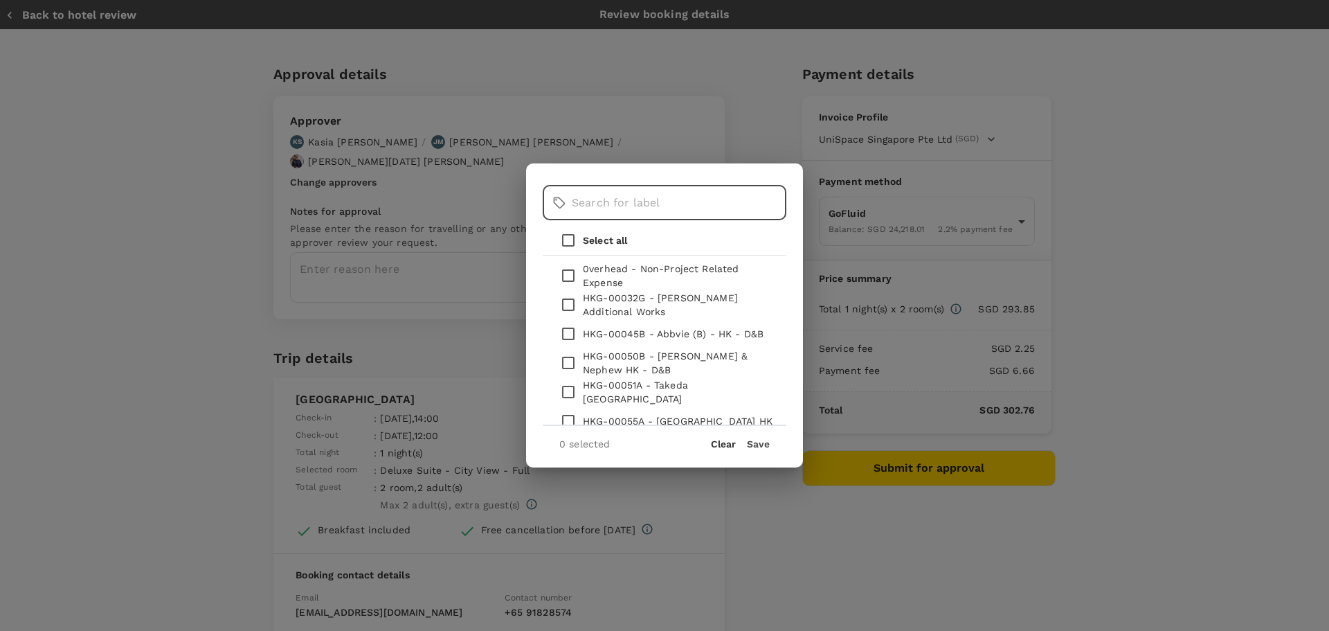
click at [635, 213] on input "text" at bounding box center [679, 203] width 215 height 35
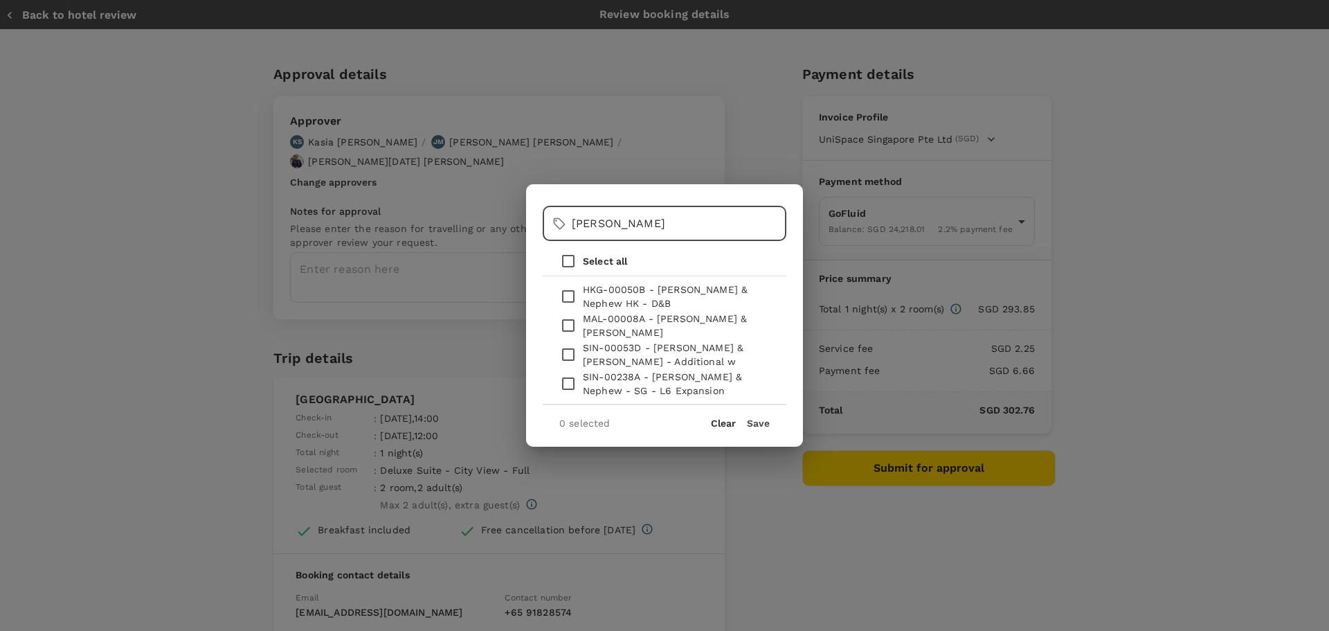
type input "smith"
click at [621, 327] on p "MAL-00008A - Smith & Nephew KL" at bounding box center [679, 326] width 192 height 28
click at [571, 322] on input "checkbox" at bounding box center [568, 325] width 29 height 29
checkbox input "true"
click at [748, 423] on button "Save" at bounding box center [758, 423] width 23 height 11
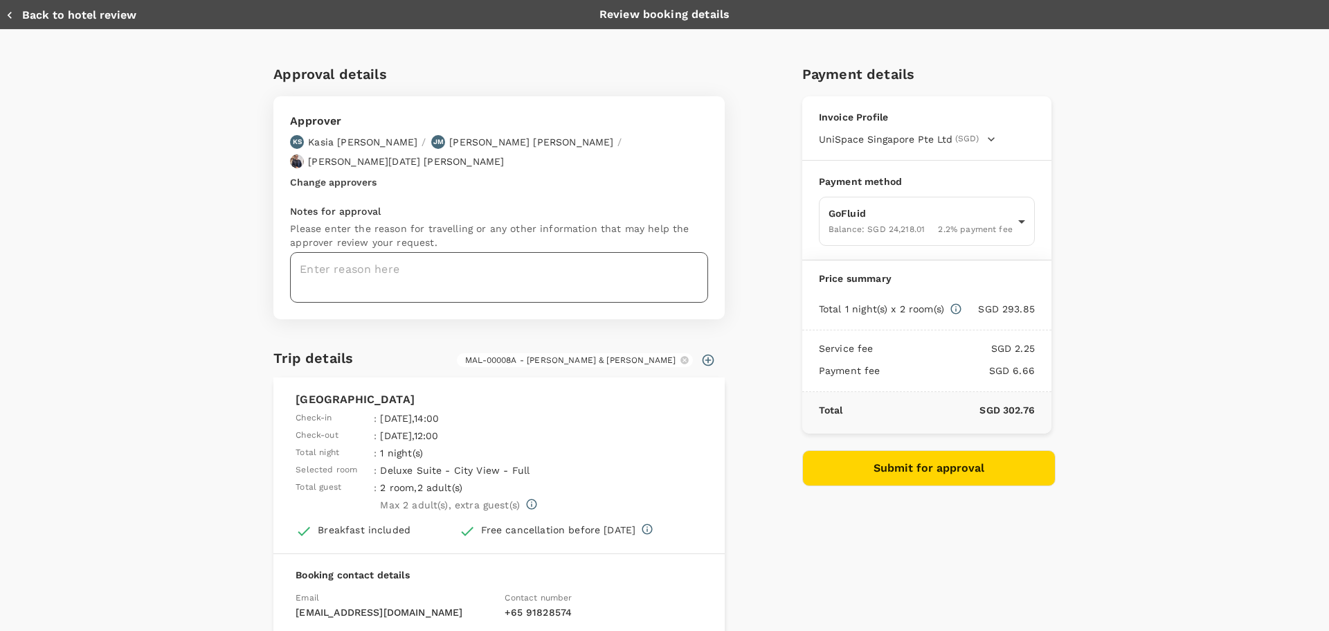
click at [478, 258] on textarea at bounding box center [499, 277] width 418 height 51
paste textarea "MAL-00008A - Smith & Nephew KL site visit"
click at [633, 252] on textarea "MAL-00008A - Smith & Nephew KL site visit" at bounding box center [499, 277] width 418 height 51
type textarea "MAL-00008A - Smith & Nephew KL site visit"
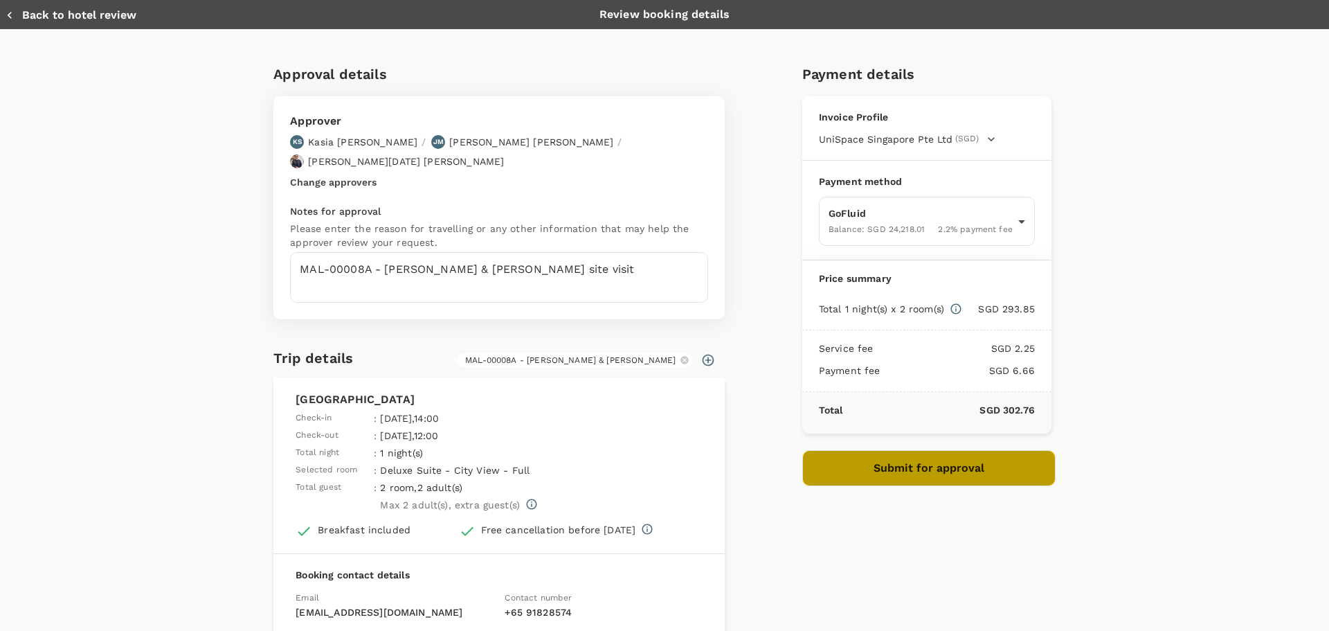
click at [864, 463] on button "Submit for approval" at bounding box center [928, 468] width 253 height 36
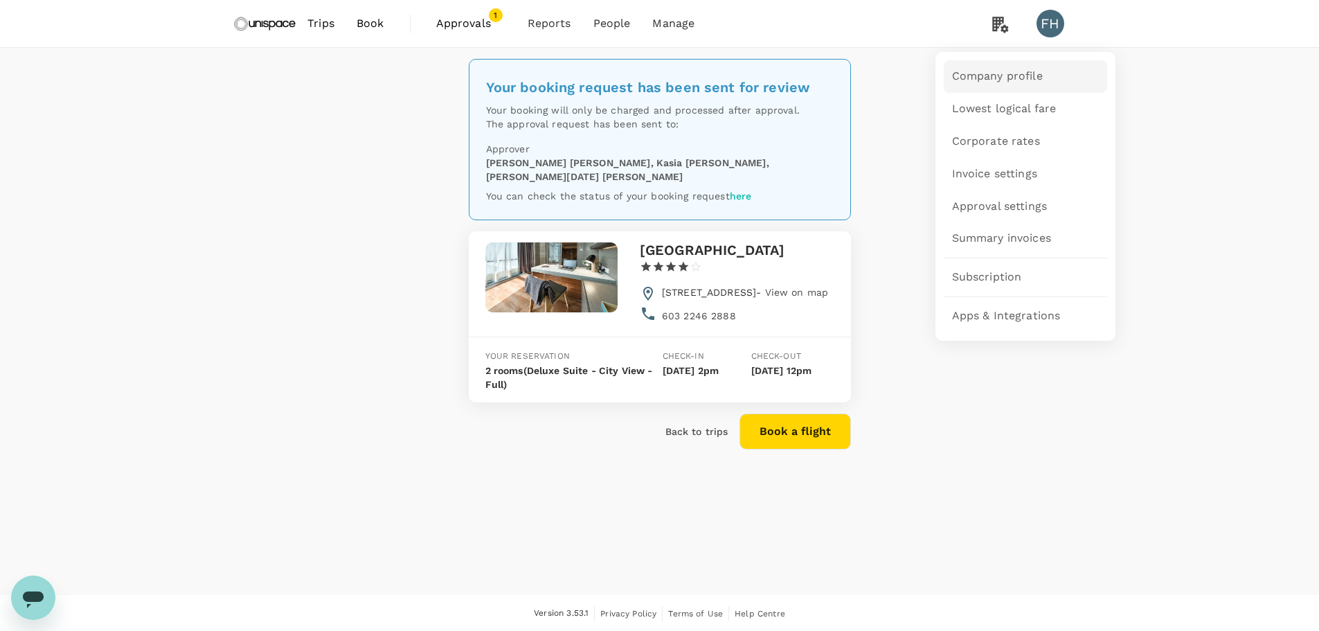
click at [994, 65] on link "Company profile" at bounding box center [1025, 76] width 163 height 33
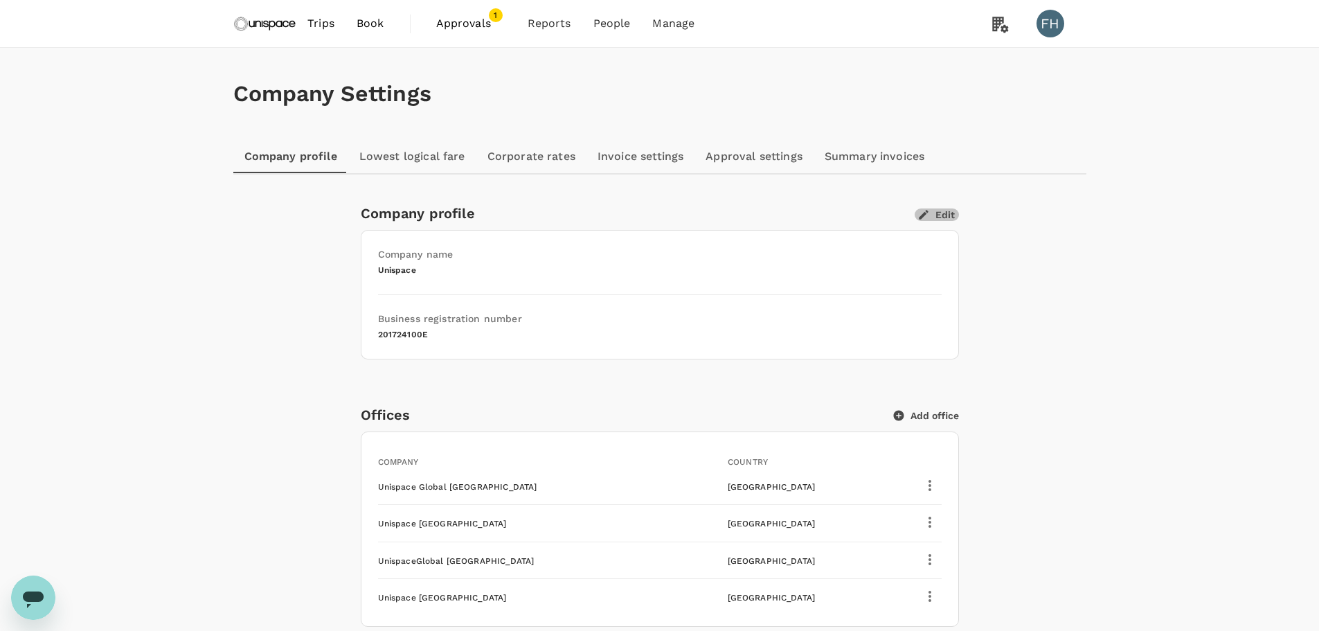
click at [920, 219] on icon "button" at bounding box center [924, 215] width 10 height 10
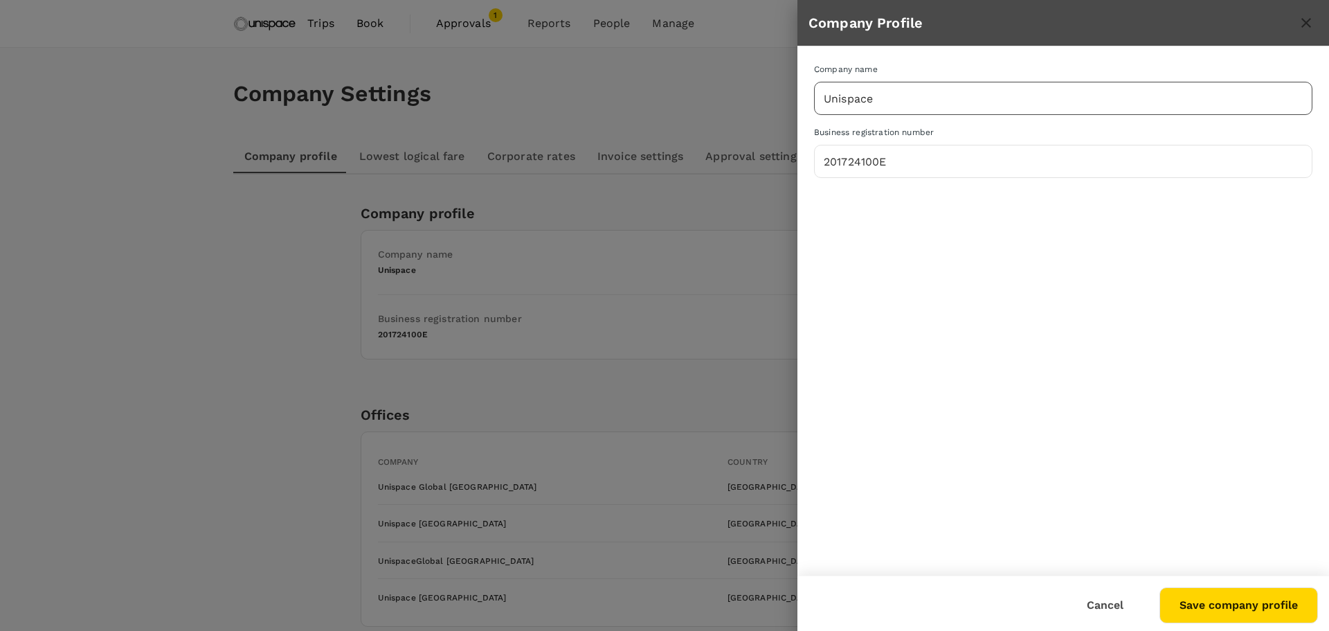
click at [890, 111] on input "Unispace" at bounding box center [1063, 98] width 499 height 35
click at [971, 98] on input "Unispace Singapore Pte" at bounding box center [1063, 98] width 499 height 35
type input "Unispace Singapore Pte. Ltd."
click at [1192, 606] on button "Save company profile" at bounding box center [1239, 605] width 159 height 36
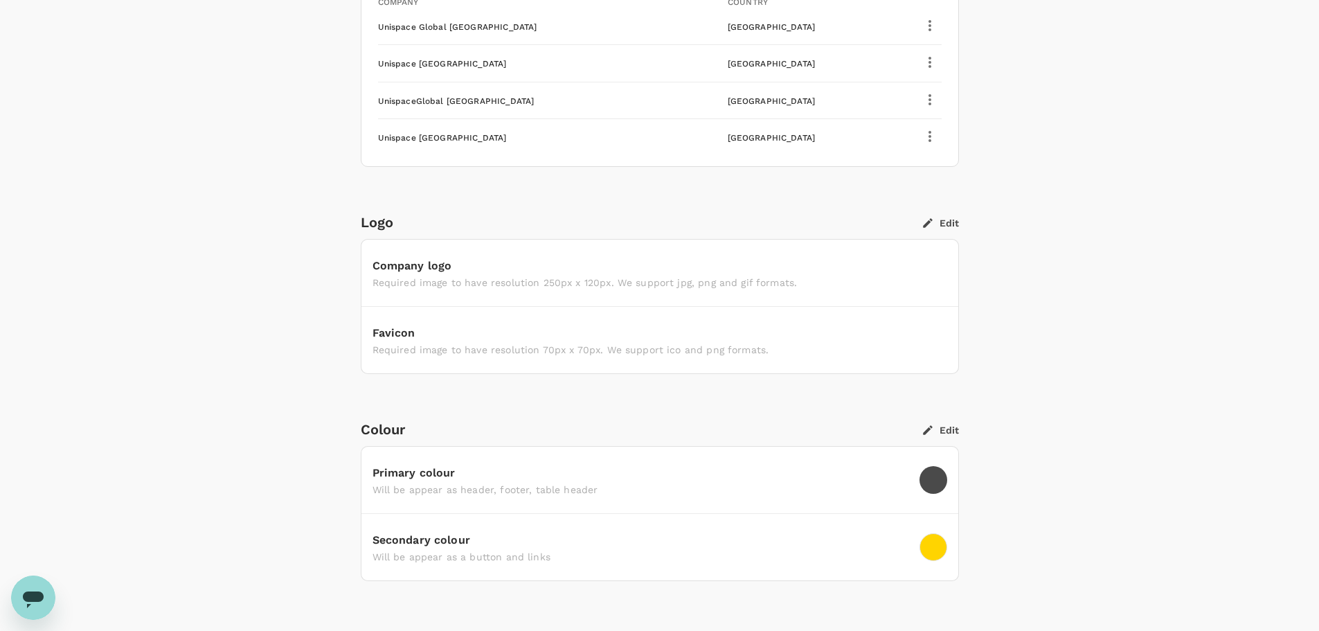
scroll to position [485, 0]
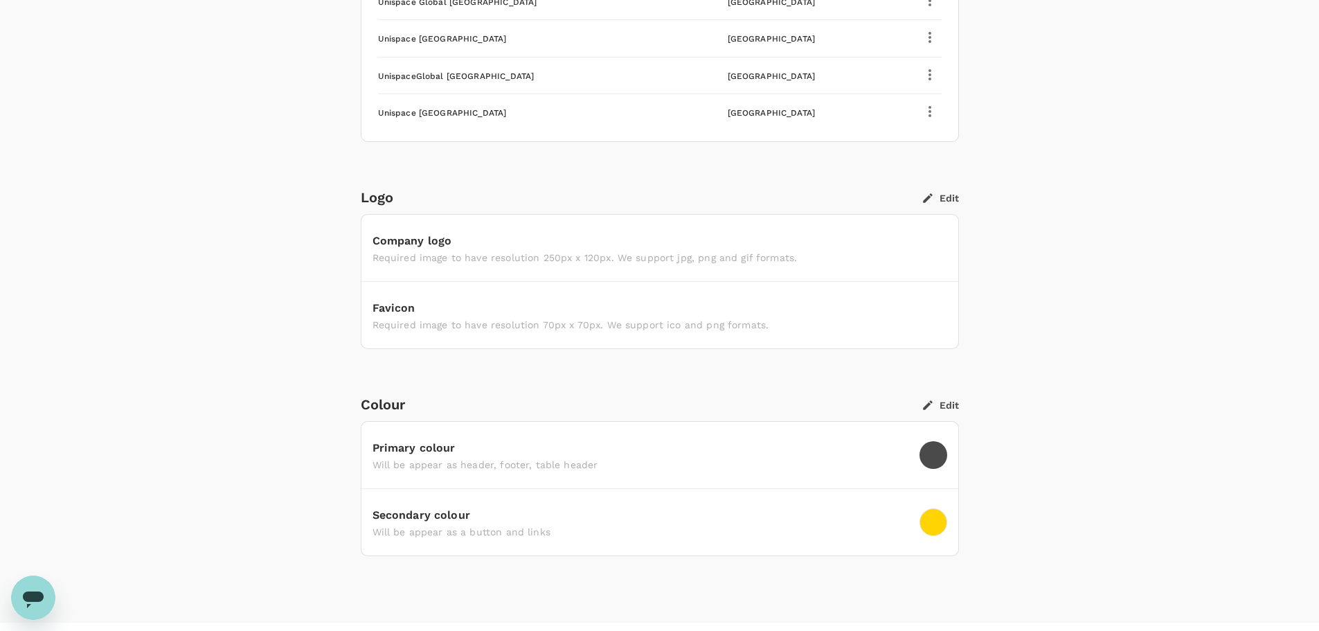
click at [942, 197] on button "Edit" at bounding box center [941, 198] width 36 height 12
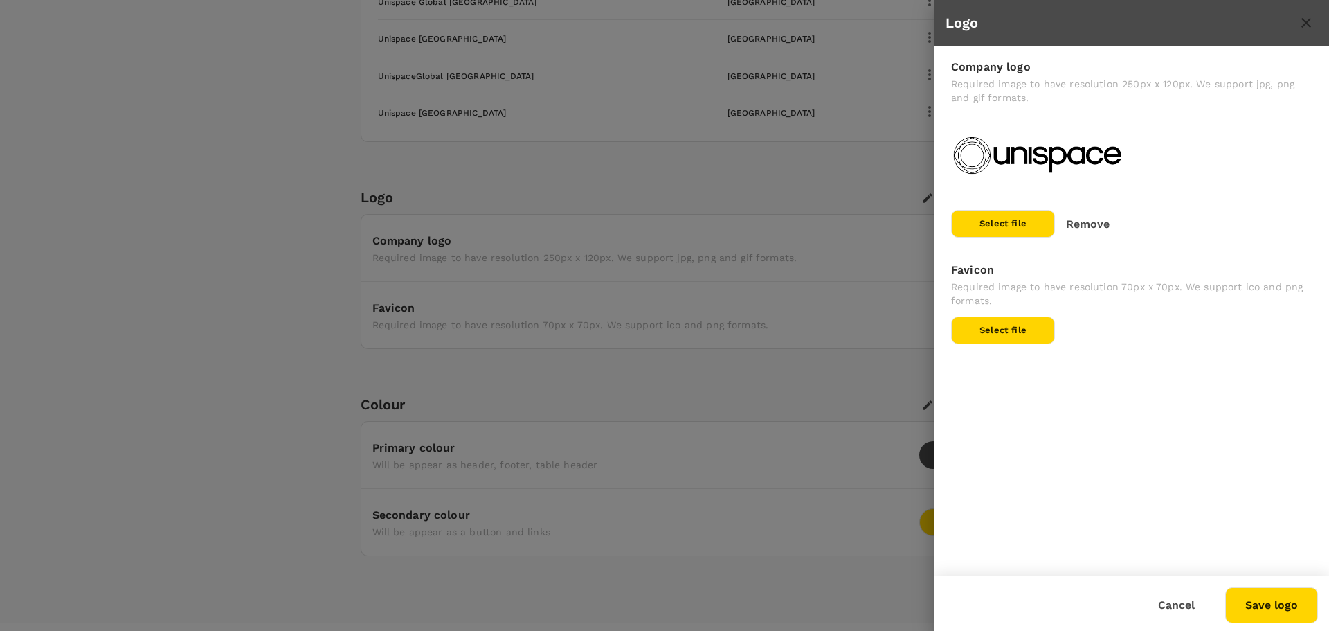
click at [807, 373] on div at bounding box center [664, 315] width 1329 height 631
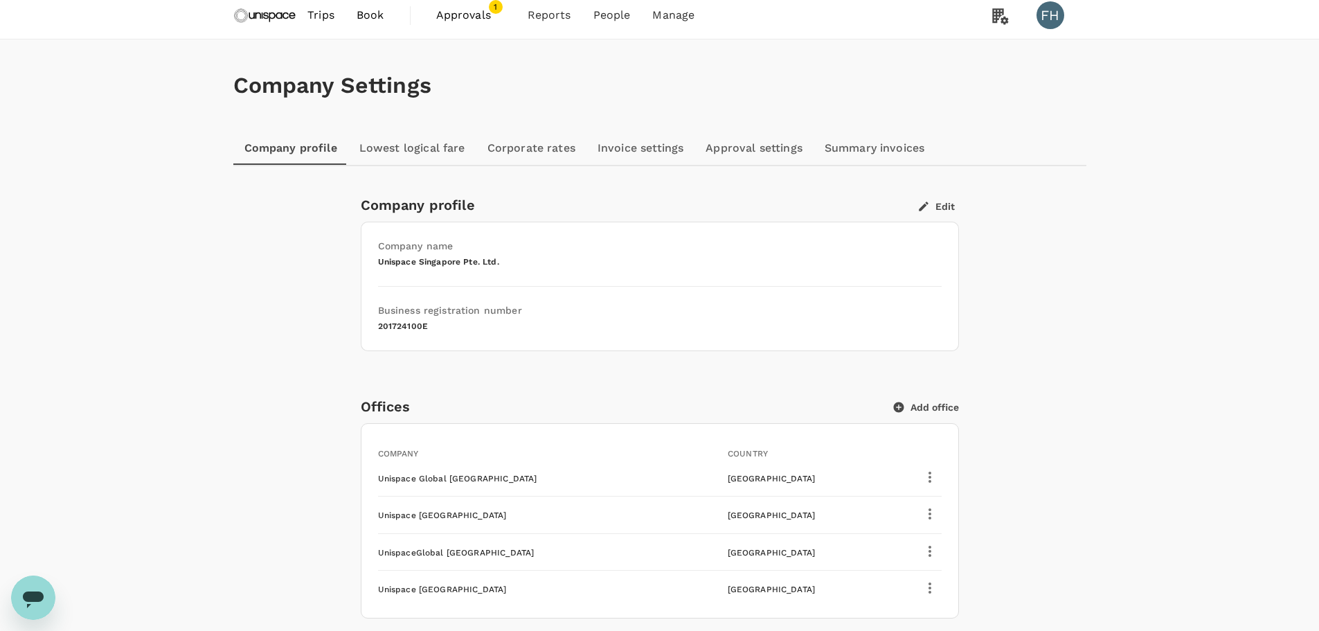
scroll to position [0, 0]
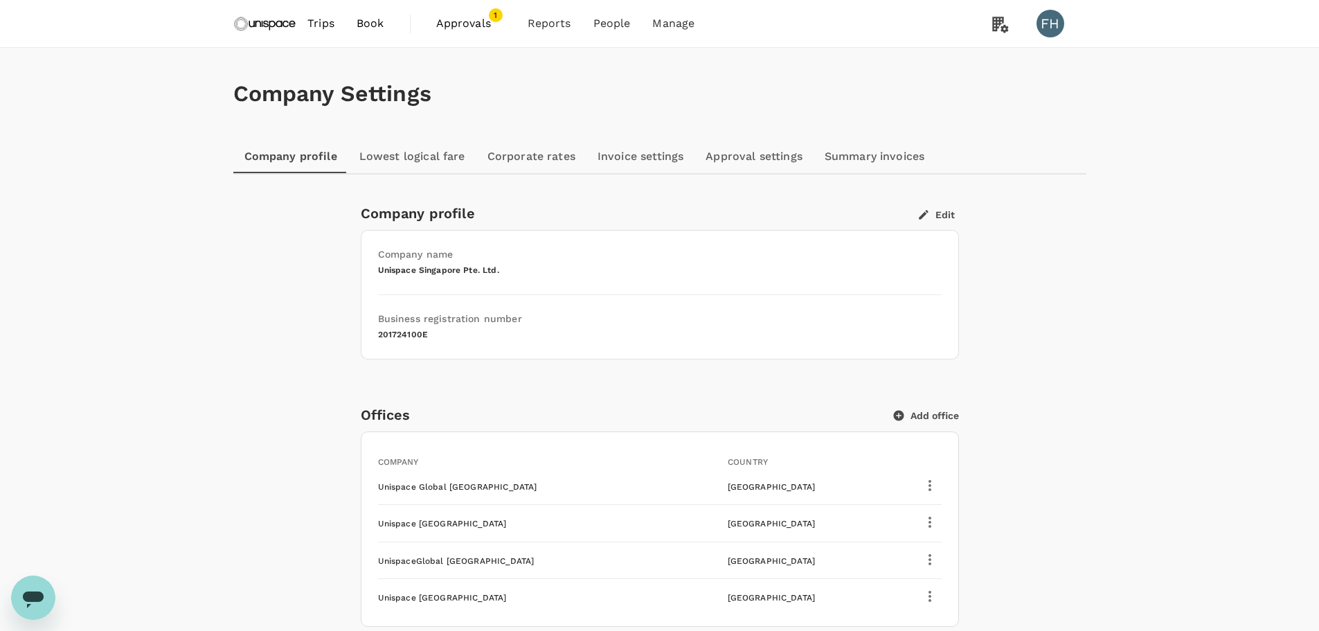
click at [405, 141] on link "Lowest logical fare" at bounding box center [412, 156] width 128 height 33
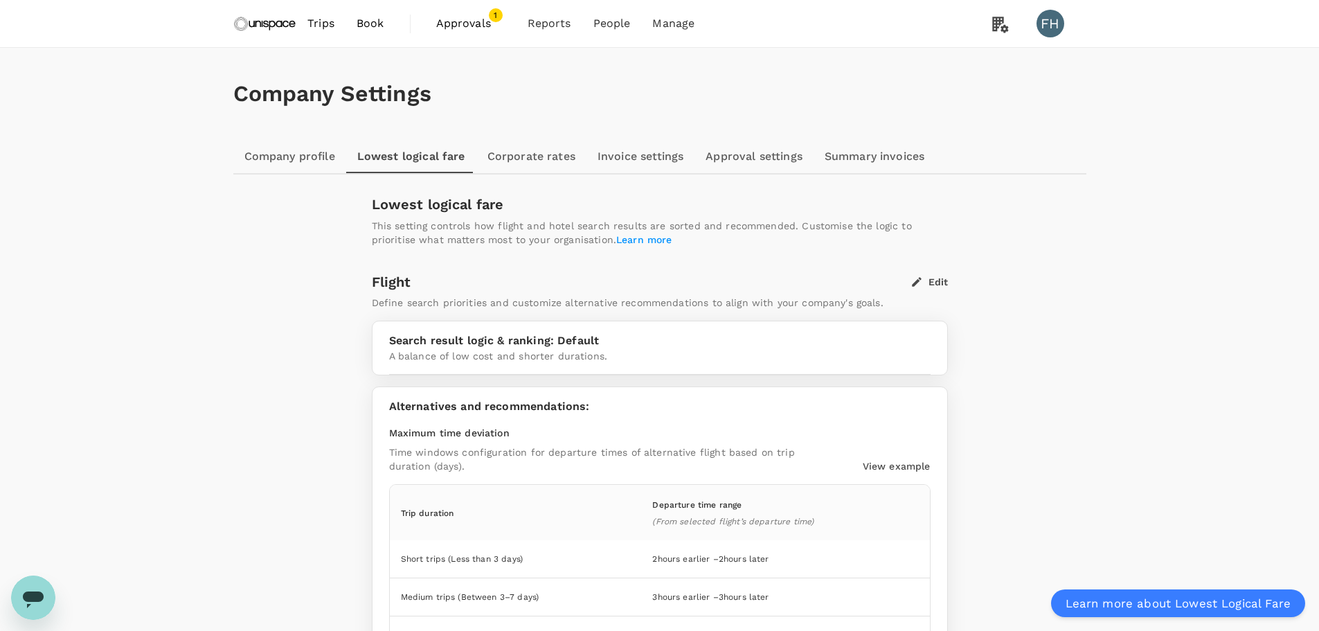
click at [557, 158] on link "Corporate rates" at bounding box center [531, 156] width 110 height 33
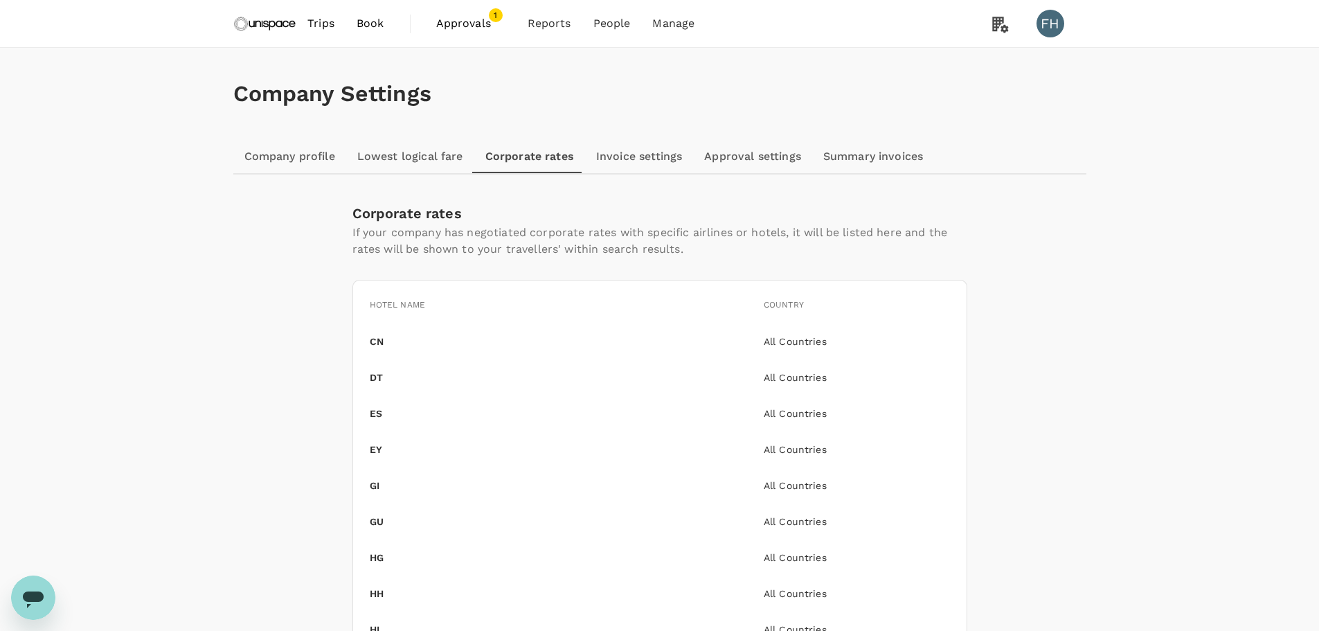
click at [602, 158] on link "Invoice settings" at bounding box center [639, 156] width 108 height 33
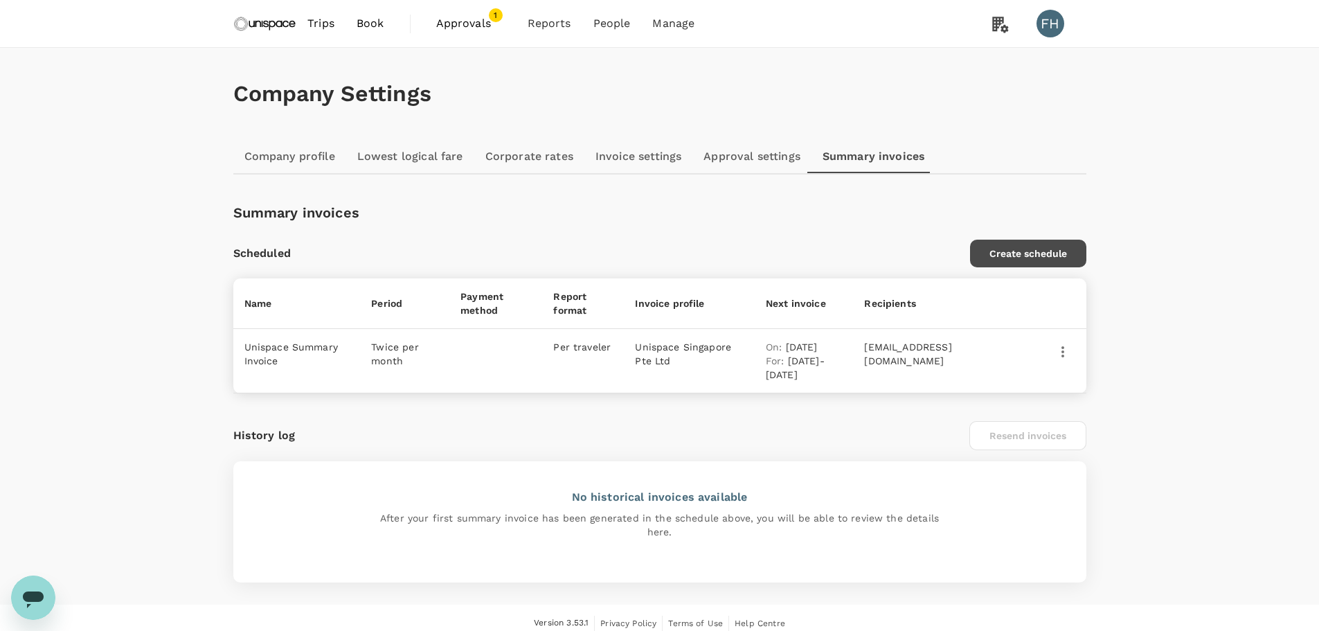
click at [283, 30] on img at bounding box center [265, 23] width 64 height 30
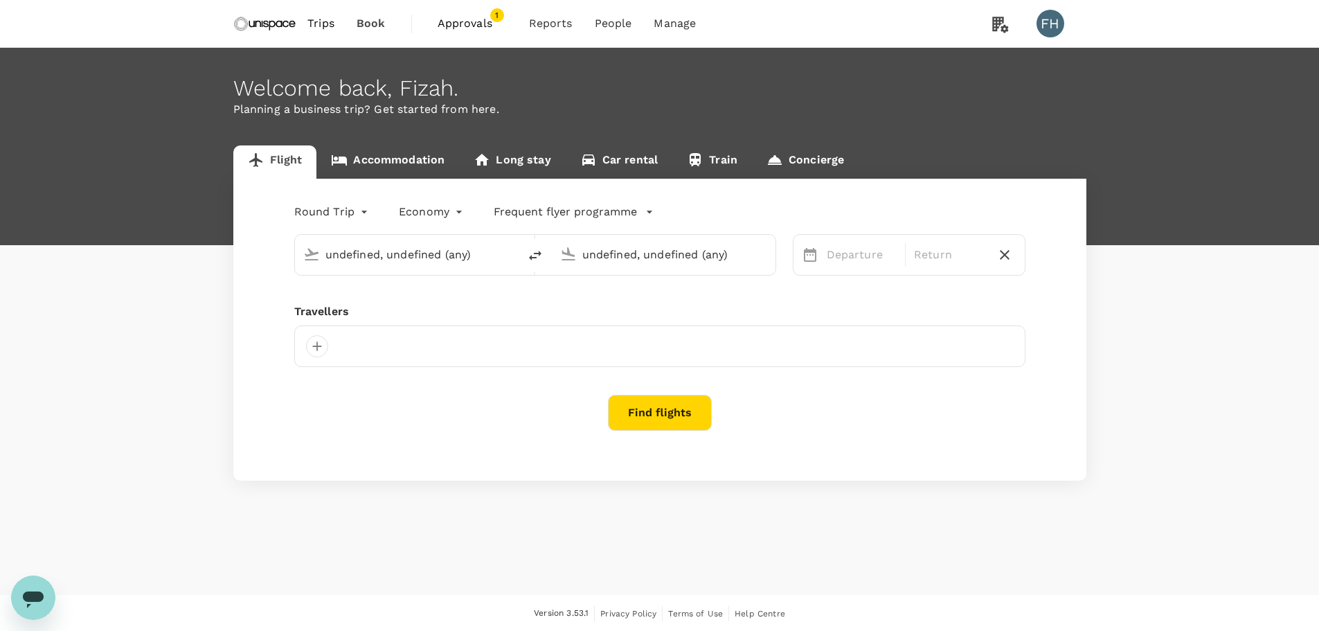
type input "Singapore Changi (SIN)"
type input "Kuala Lumpur Intl ([GEOGRAPHIC_DATA])"
type input "Singapore Changi (SIN)"
type input "Kuala Lumpur Intl ([GEOGRAPHIC_DATA])"
type input "Singapore Changi (SIN)"
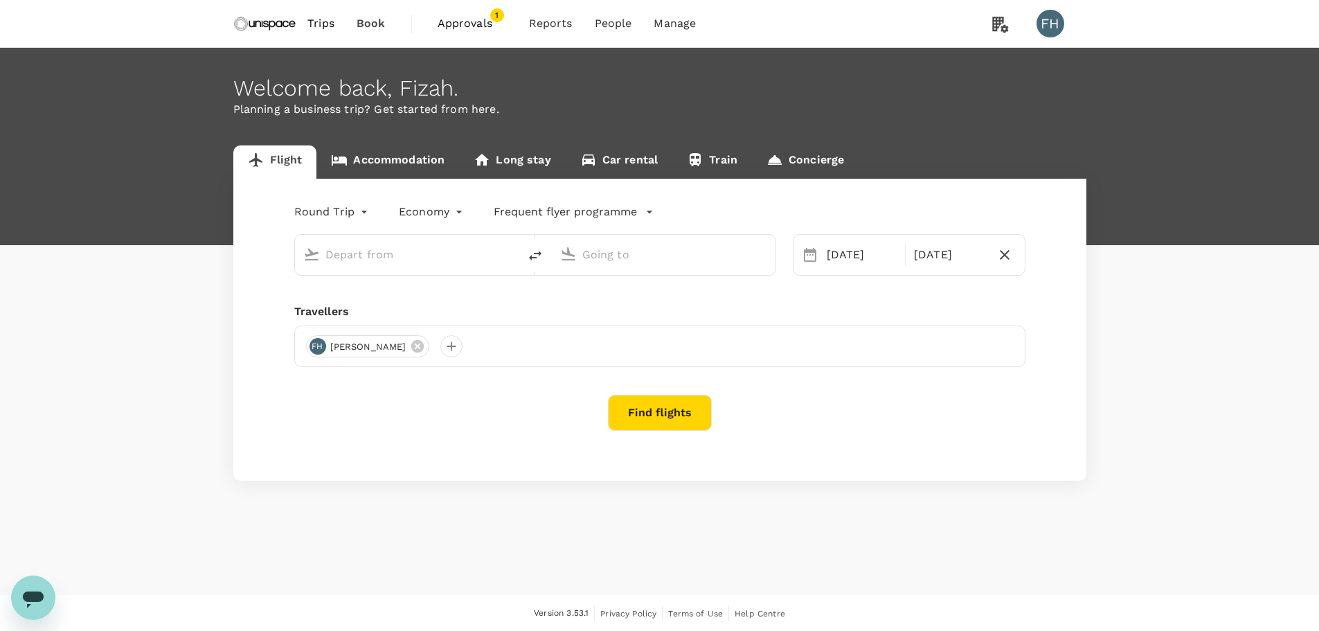
type input "Kuala Lumpur Intl ([GEOGRAPHIC_DATA])"
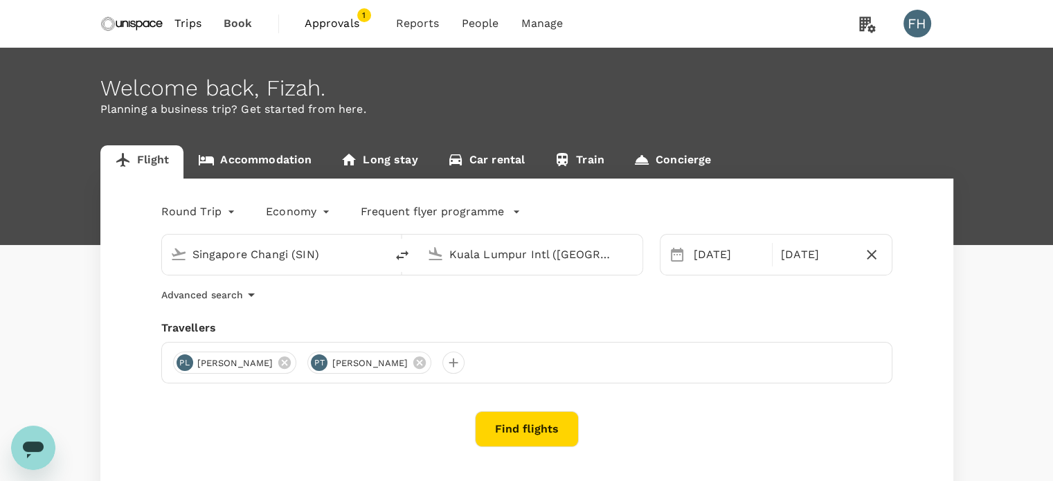
click at [324, 18] on span "Approvals" at bounding box center [339, 23] width 69 height 17
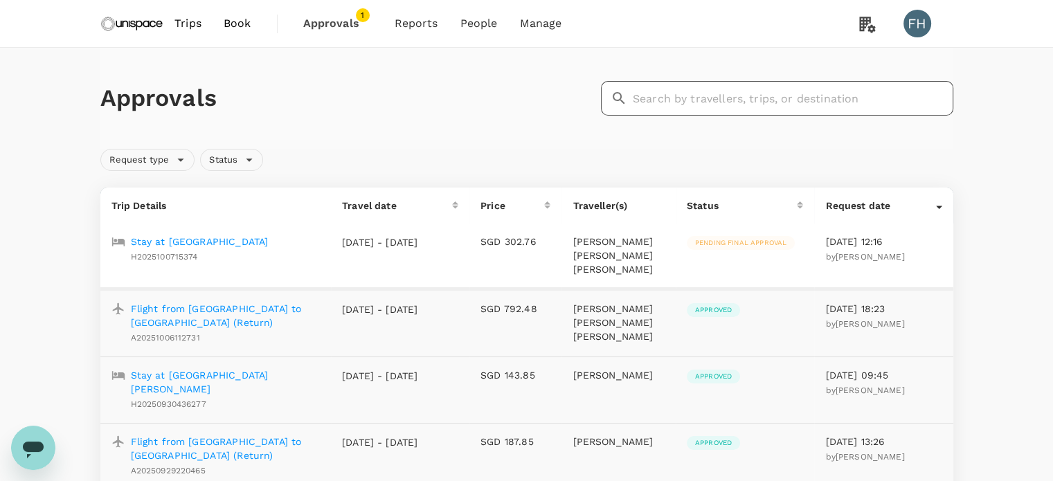
click at [665, 91] on input "text" at bounding box center [793, 98] width 321 height 35
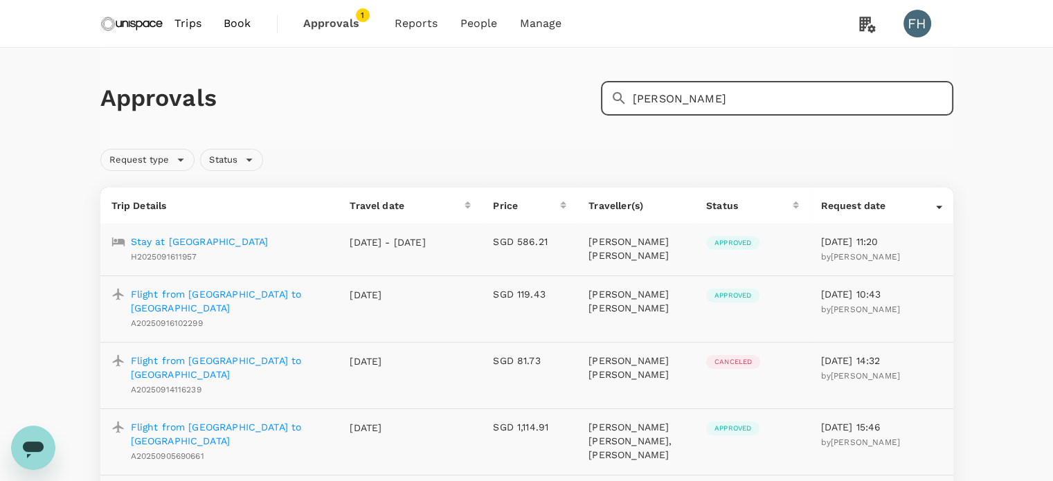
drag, startPoint x: 688, startPoint y: 102, endPoint x: 602, endPoint y: 103, distance: 86.6
click at [602, 103] on div "​ [PERSON_NAME]" at bounding box center [777, 98] width 352 height 35
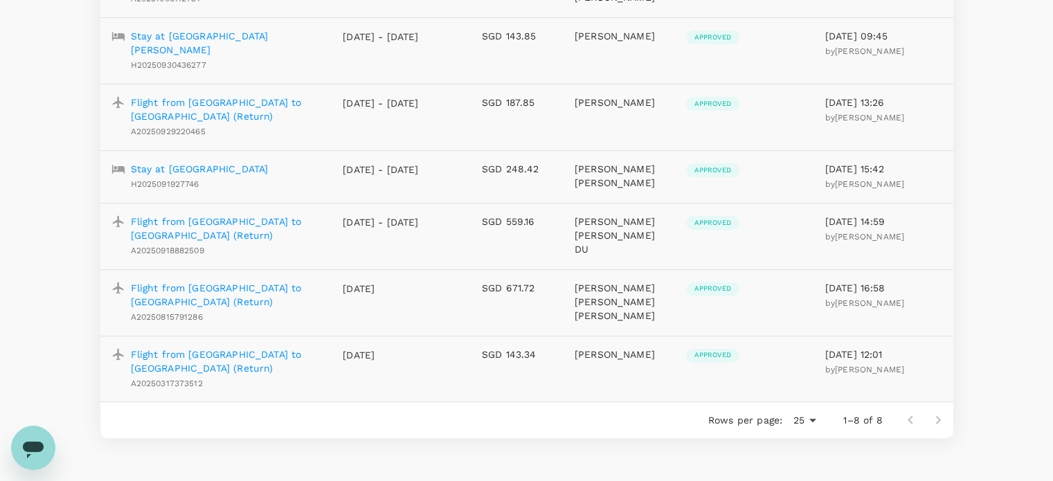
scroll to position [346, 0]
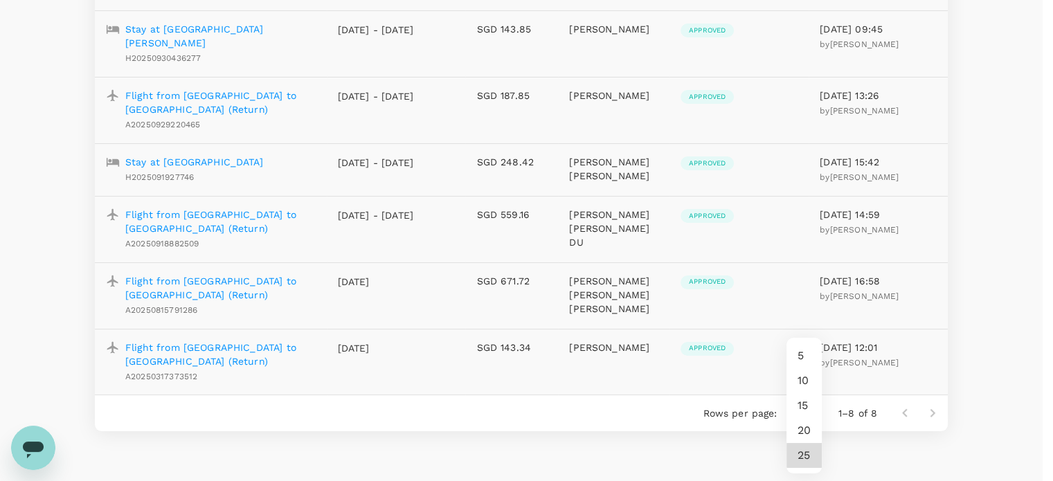
click at [809, 390] on body "Trips Book Approvals 1 Reports People Manage FH Approvals ​ pui ​ Request type …" at bounding box center [526, 112] width 1053 height 917
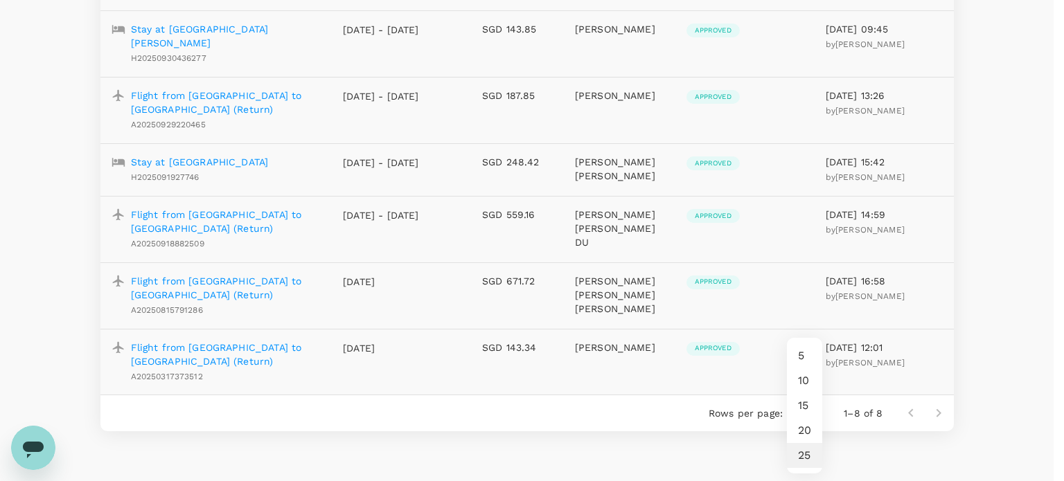
click at [911, 450] on div at bounding box center [532, 240] width 1064 height 481
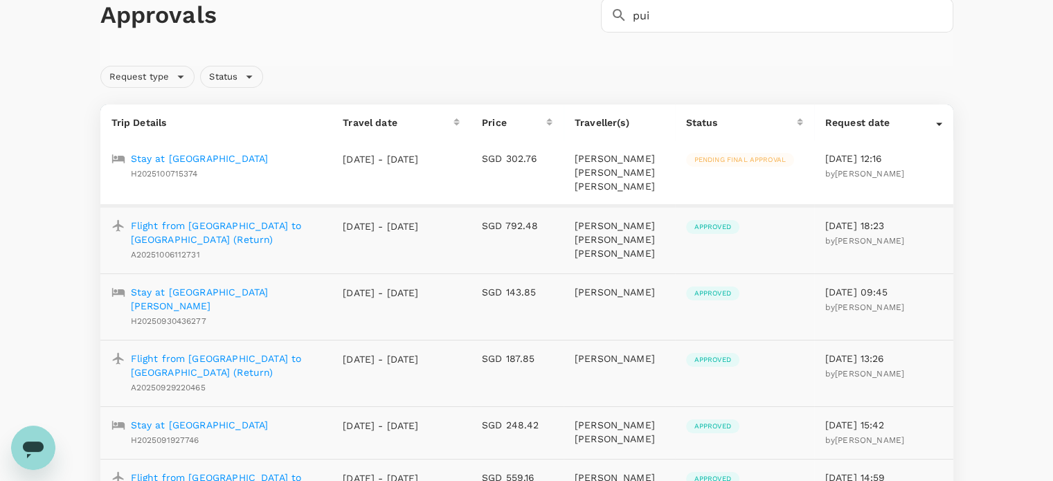
scroll to position [0, 0]
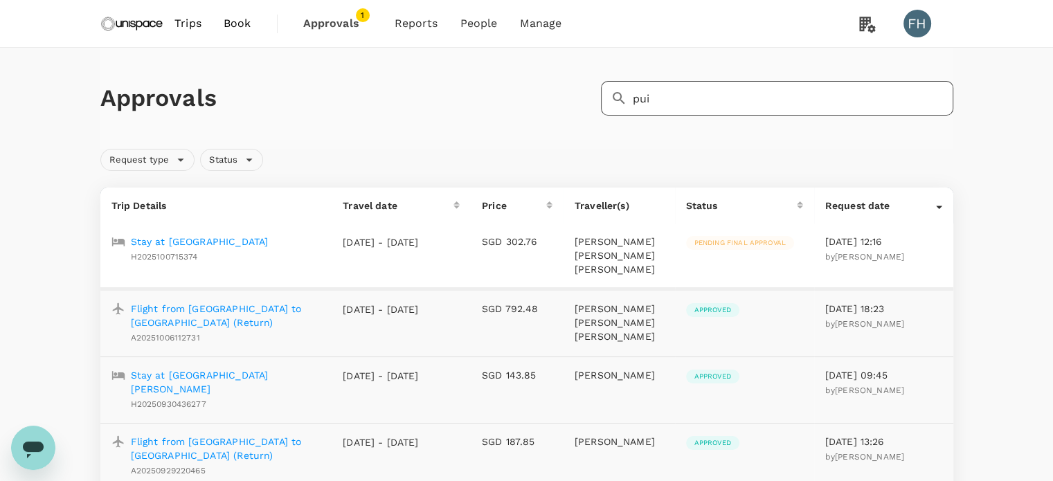
click at [729, 112] on input "pui" at bounding box center [793, 98] width 321 height 35
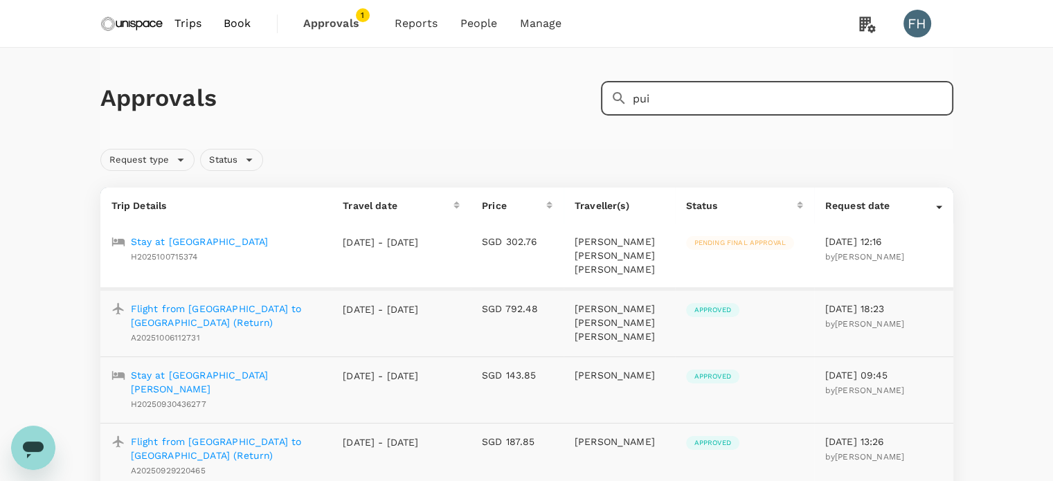
drag, startPoint x: 602, startPoint y: 96, endPoint x: 568, endPoint y: 94, distance: 33.3
click at [572, 94] on div "Approvals ​ pui ​" at bounding box center [524, 95] width 859 height 40
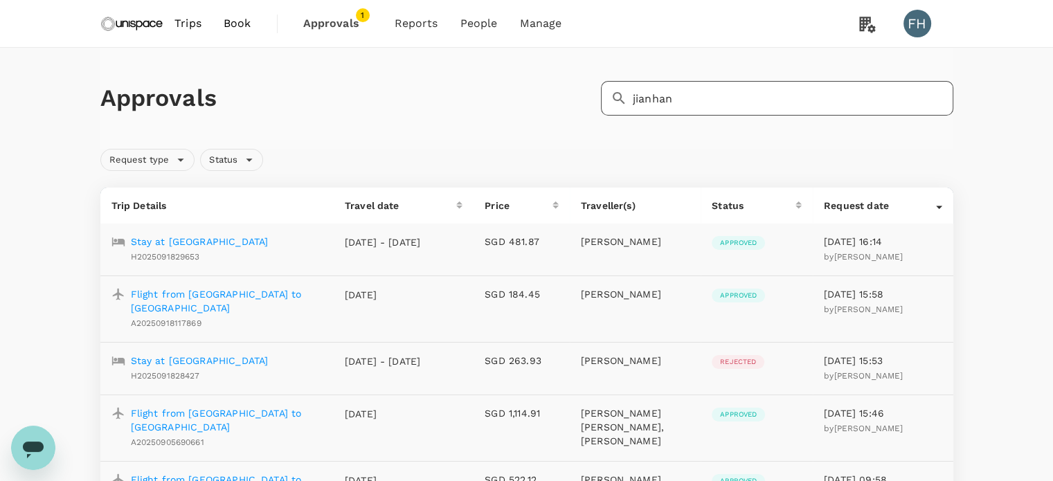
click at [707, 93] on input "jianhan" at bounding box center [793, 98] width 321 height 35
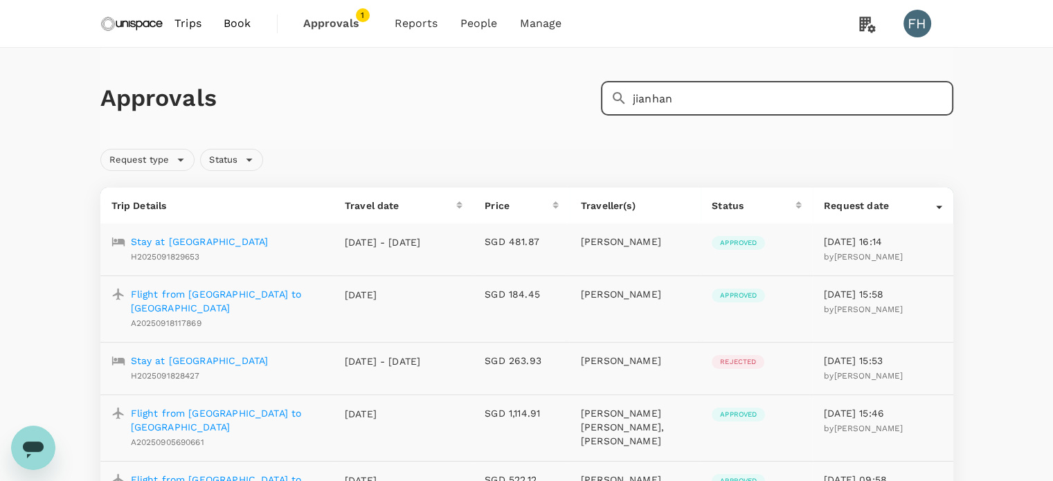
drag, startPoint x: 690, startPoint y: 96, endPoint x: 568, endPoint y: 105, distance: 122.1
click at [568, 105] on div "Approvals ​ jianhan ​" at bounding box center [524, 95] width 859 height 40
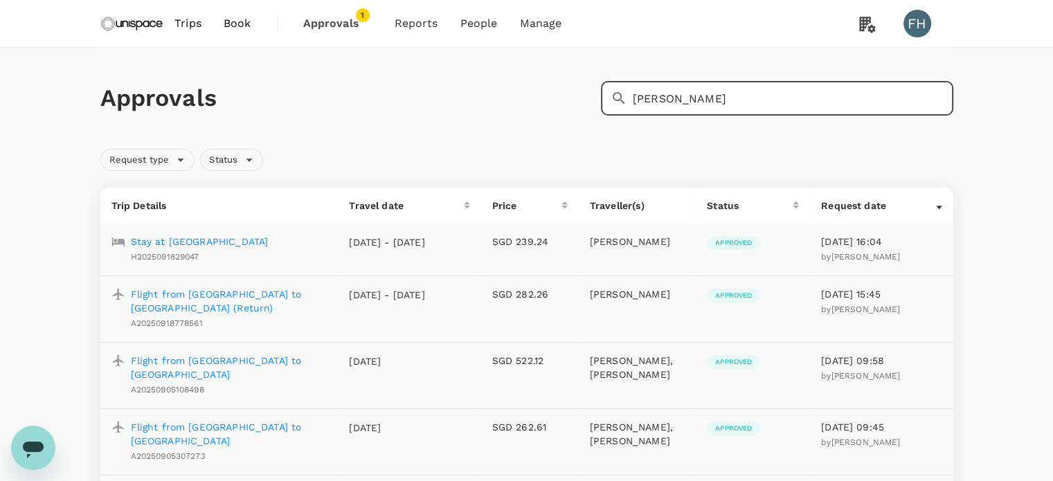
click at [673, 95] on input "[PERSON_NAME]" at bounding box center [793, 98] width 321 height 35
drag, startPoint x: 661, startPoint y: 105, endPoint x: 554, endPoint y: 116, distance: 107.2
click at [557, 116] on div "Approvals ​ [PERSON_NAME]" at bounding box center [526, 98] width 853 height 101
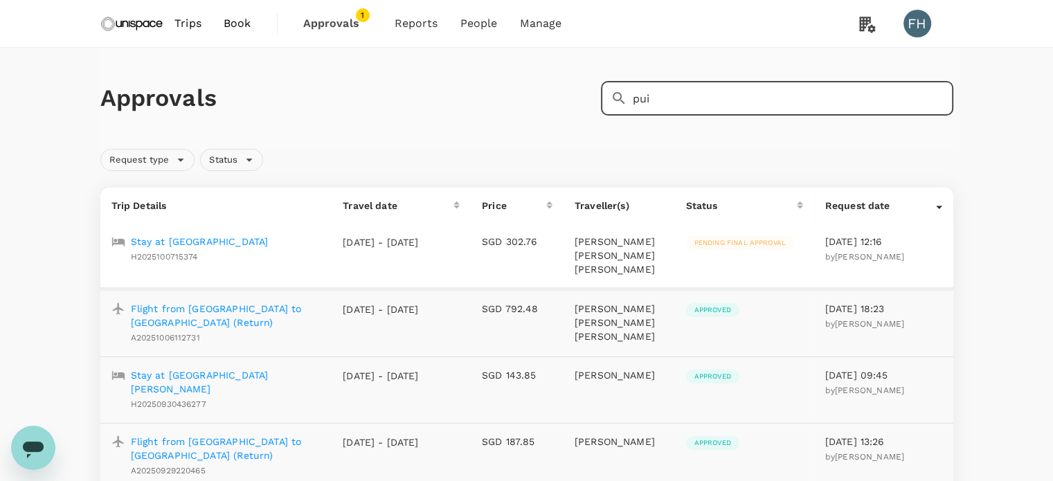
drag, startPoint x: 742, startPoint y: 96, endPoint x: 598, endPoint y: 113, distance: 145.0
click at [598, 113] on div "​ pui ​" at bounding box center [774, 95] width 358 height 40
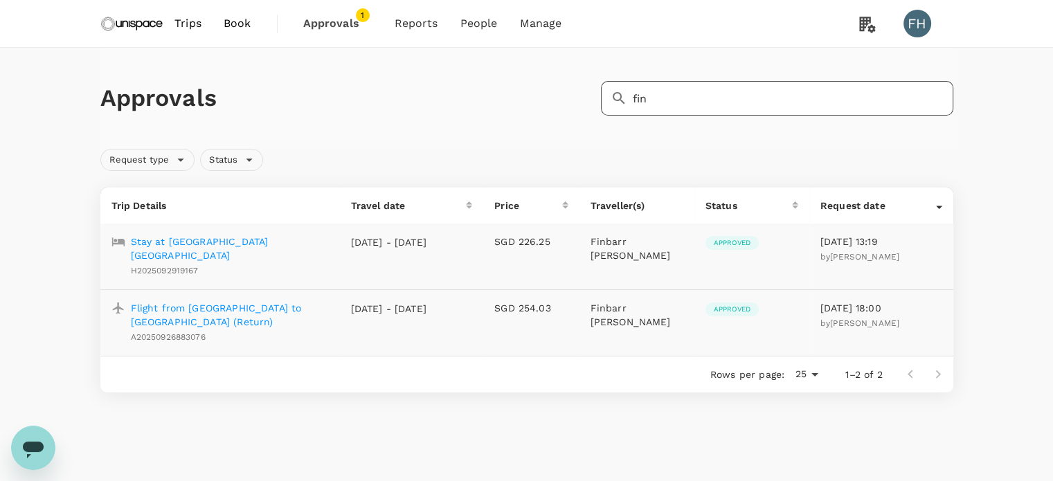
drag, startPoint x: 652, startPoint y: 103, endPoint x: 663, endPoint y: 99, distance: 11.8
click at [652, 103] on input "fin" at bounding box center [793, 98] width 321 height 35
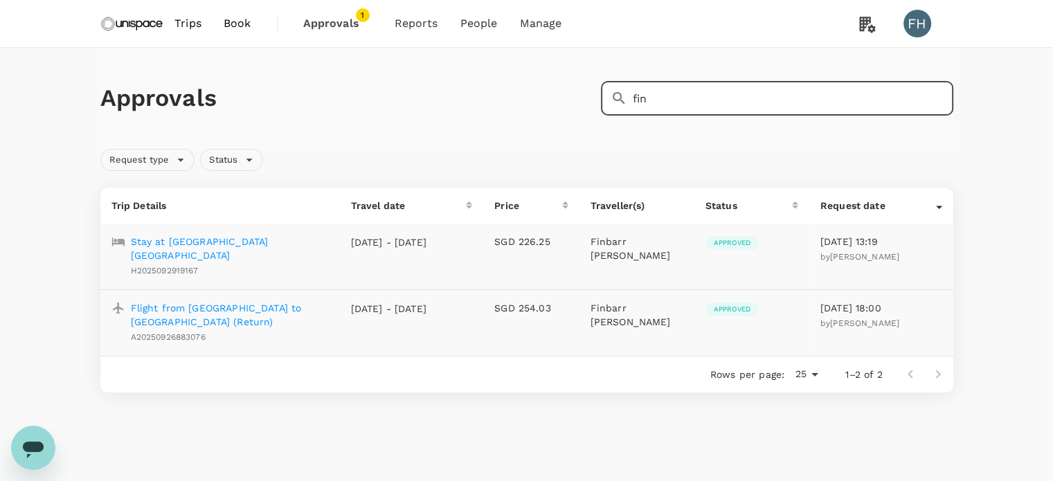
drag, startPoint x: 607, startPoint y: 101, endPoint x: 560, endPoint y: 105, distance: 46.5
click at [560, 105] on div "Approvals ​ fin ​" at bounding box center [524, 95] width 859 height 40
type input "[PERSON_NAME]"
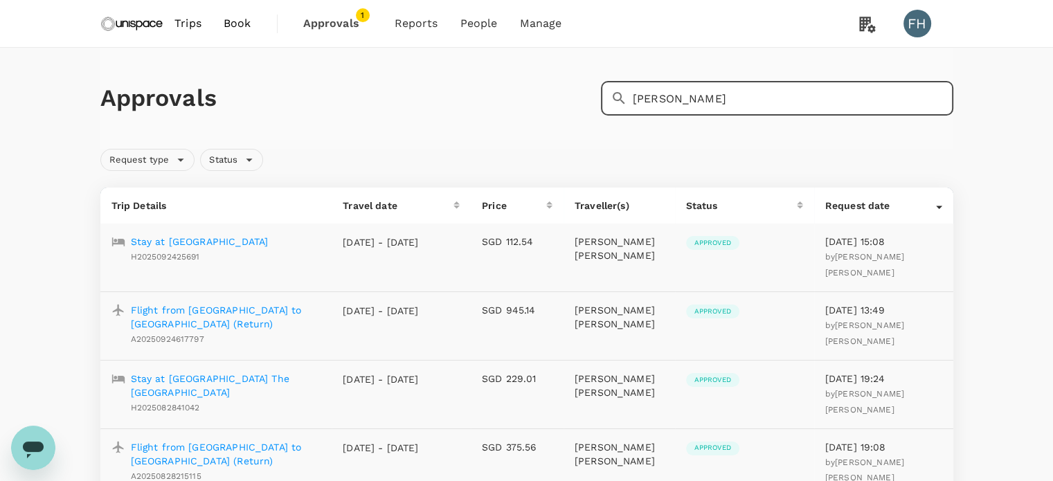
drag, startPoint x: 726, startPoint y: 93, endPoint x: 714, endPoint y: 96, distance: 12.1
click at [714, 96] on input "[PERSON_NAME]" at bounding box center [793, 98] width 321 height 35
drag, startPoint x: 713, startPoint y: 96, endPoint x: 604, endPoint y: 105, distance: 109.7
click at [604, 105] on div "​ [PERSON_NAME]" at bounding box center [777, 98] width 352 height 35
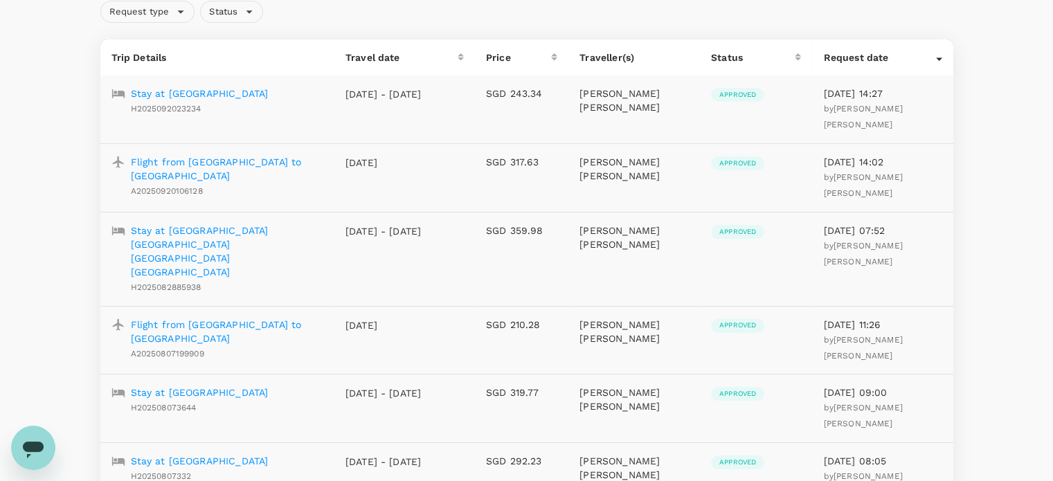
scroll to position [33, 0]
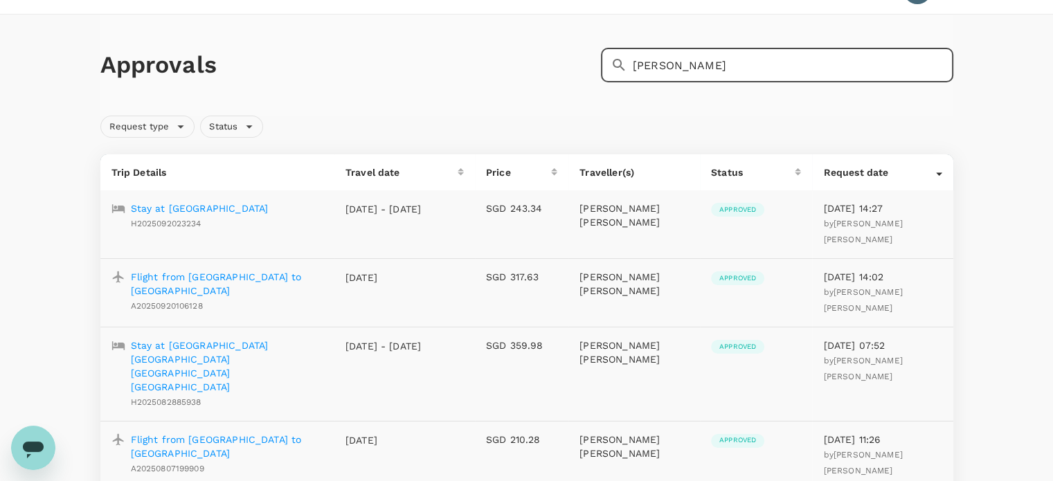
drag, startPoint x: 666, startPoint y: 67, endPoint x: 526, endPoint y: 67, distance: 140.6
click at [526, 67] on div "Approvals ​ [PERSON_NAME]" at bounding box center [524, 62] width 859 height 40
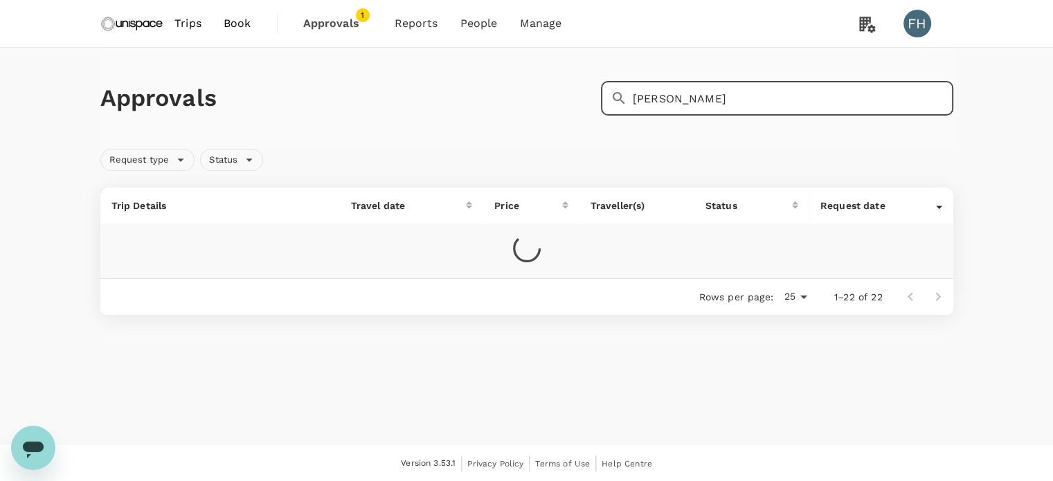
scroll to position [19, 0]
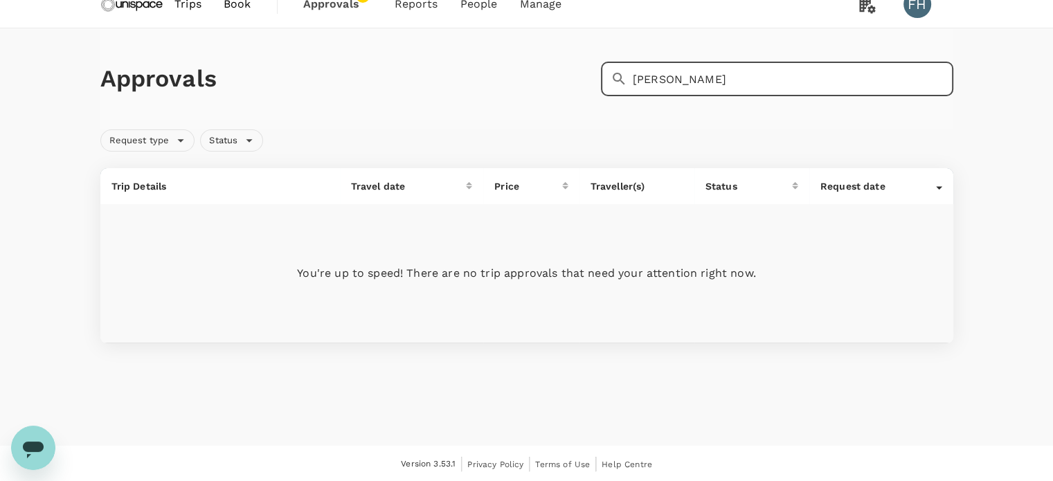
drag, startPoint x: 667, startPoint y: 73, endPoint x: 557, endPoint y: 66, distance: 110.4
click at [557, 66] on div "Approvals ​ [PERSON_NAME]" at bounding box center [524, 76] width 859 height 40
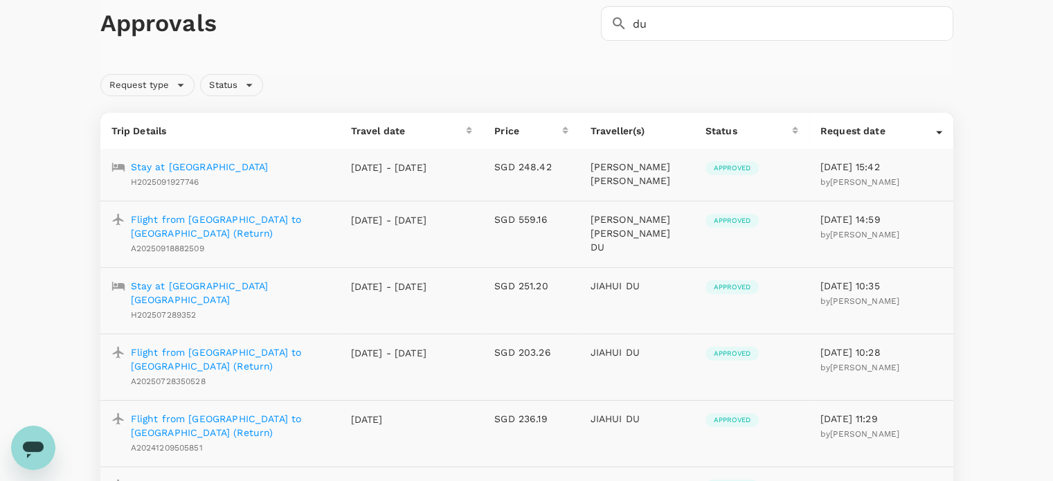
scroll to position [0, 0]
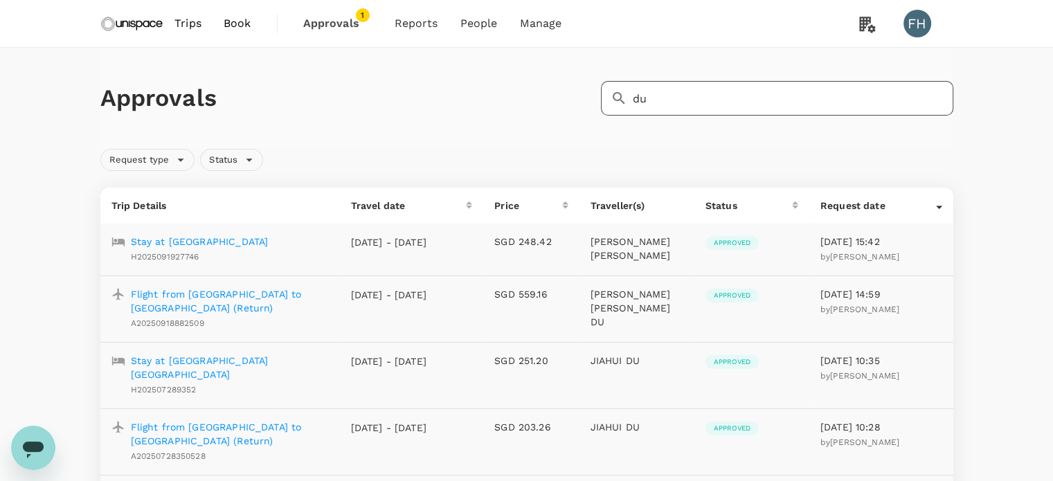
click at [719, 96] on input "du" at bounding box center [793, 98] width 321 height 35
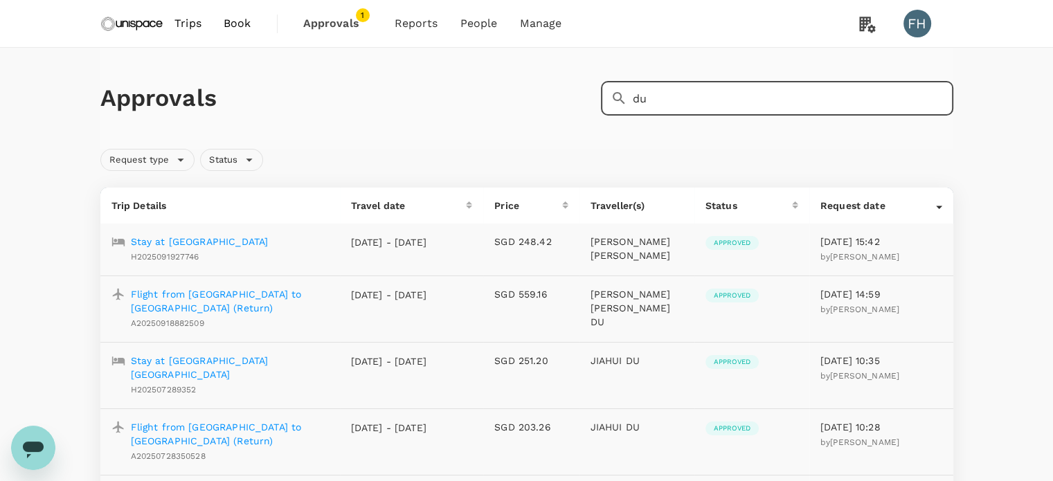
drag, startPoint x: 673, startPoint y: 99, endPoint x: 577, endPoint y: 102, distance: 95.6
click at [579, 102] on div "Approvals ​ du ​" at bounding box center [524, 95] width 859 height 40
type input "jianhan"
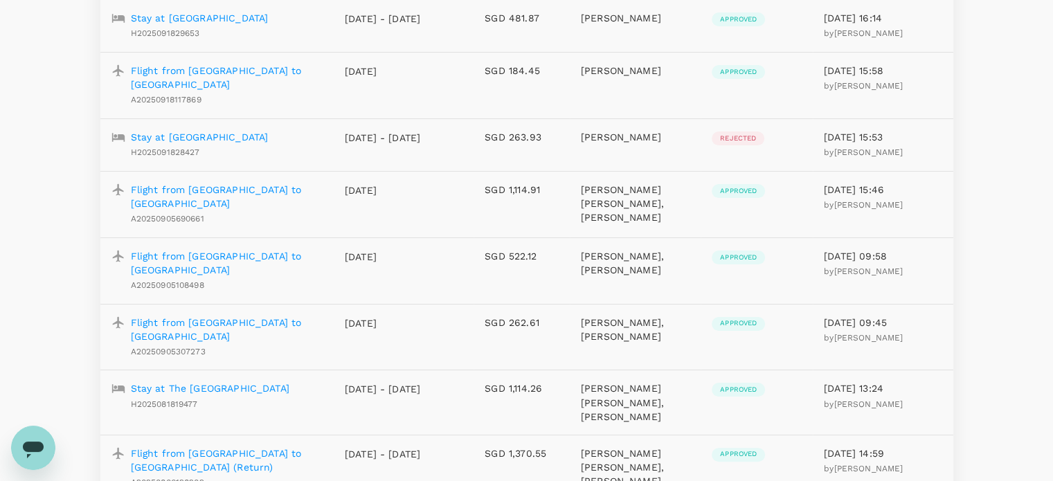
scroll to position [138, 0]
